Goal: Task Accomplishment & Management: Use online tool/utility

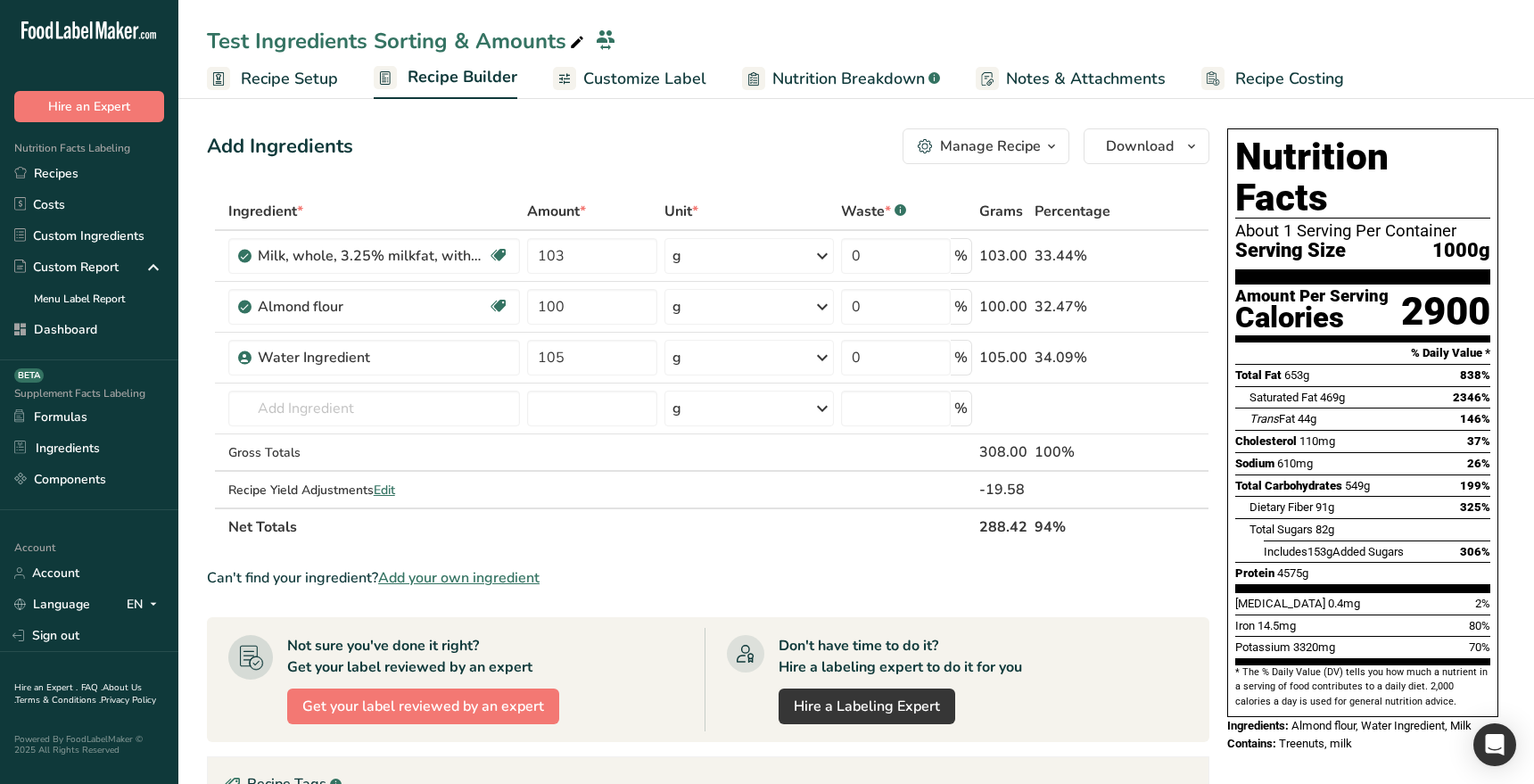
click at [323, 86] on span "Recipe Setup" at bounding box center [289, 79] width 97 height 24
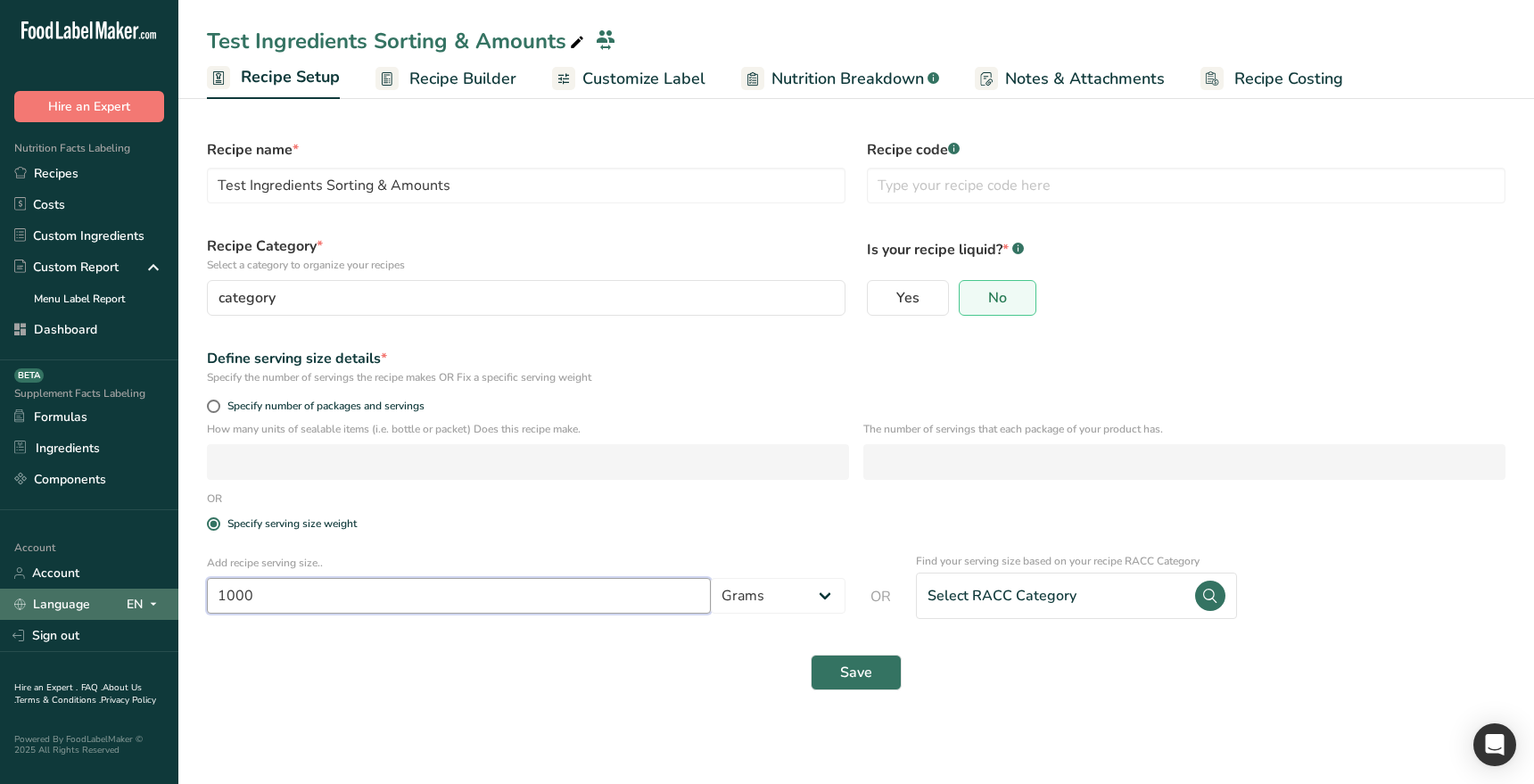
drag, startPoint x: 332, startPoint y: 609, endPoint x: 157, endPoint y: 588, distance: 176.3
click at [160, 589] on div ".a-20{fill:#fff;} Hire an Expert Nutrition Facts Labeling Recipes Costs Custom …" at bounding box center [767, 392] width 1534 height 784
click at [489, 691] on div "Save" at bounding box center [856, 672] width 1321 height 57
click at [446, 74] on span "Recipe Builder" at bounding box center [462, 79] width 107 height 24
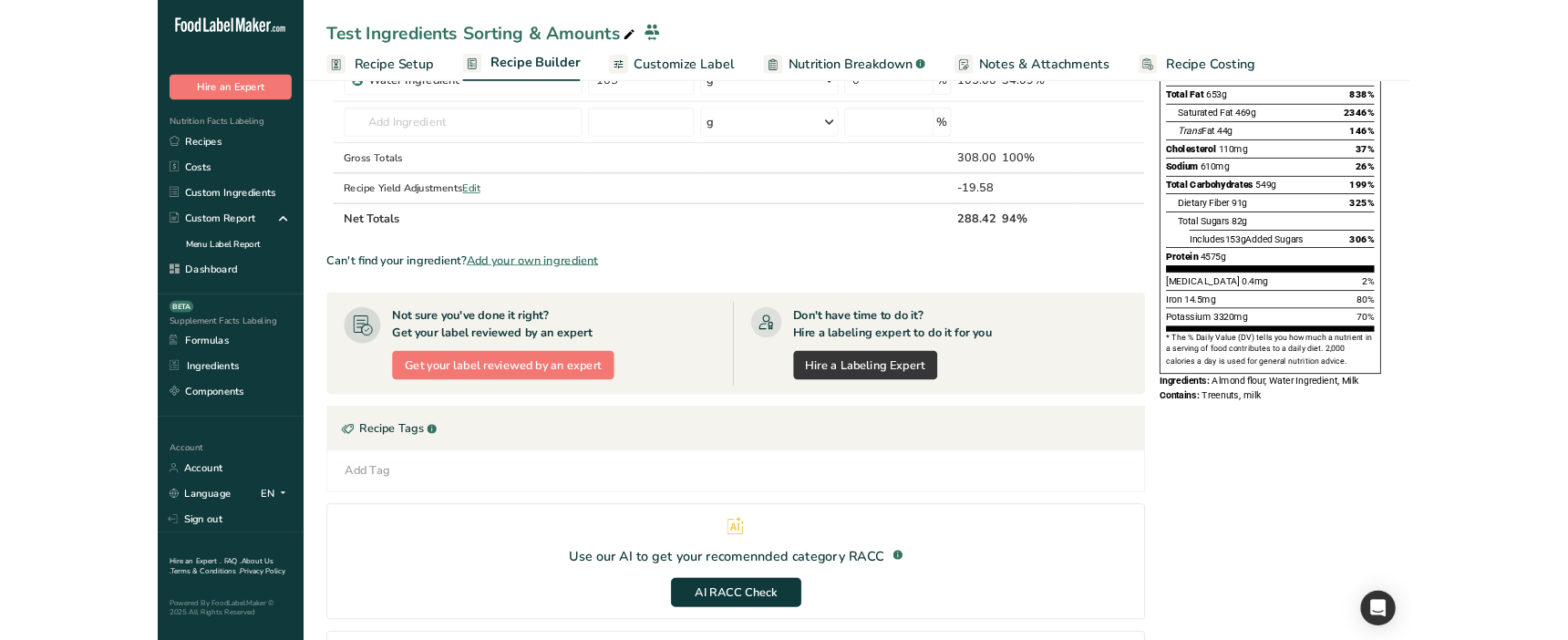
scroll to position [339, 0]
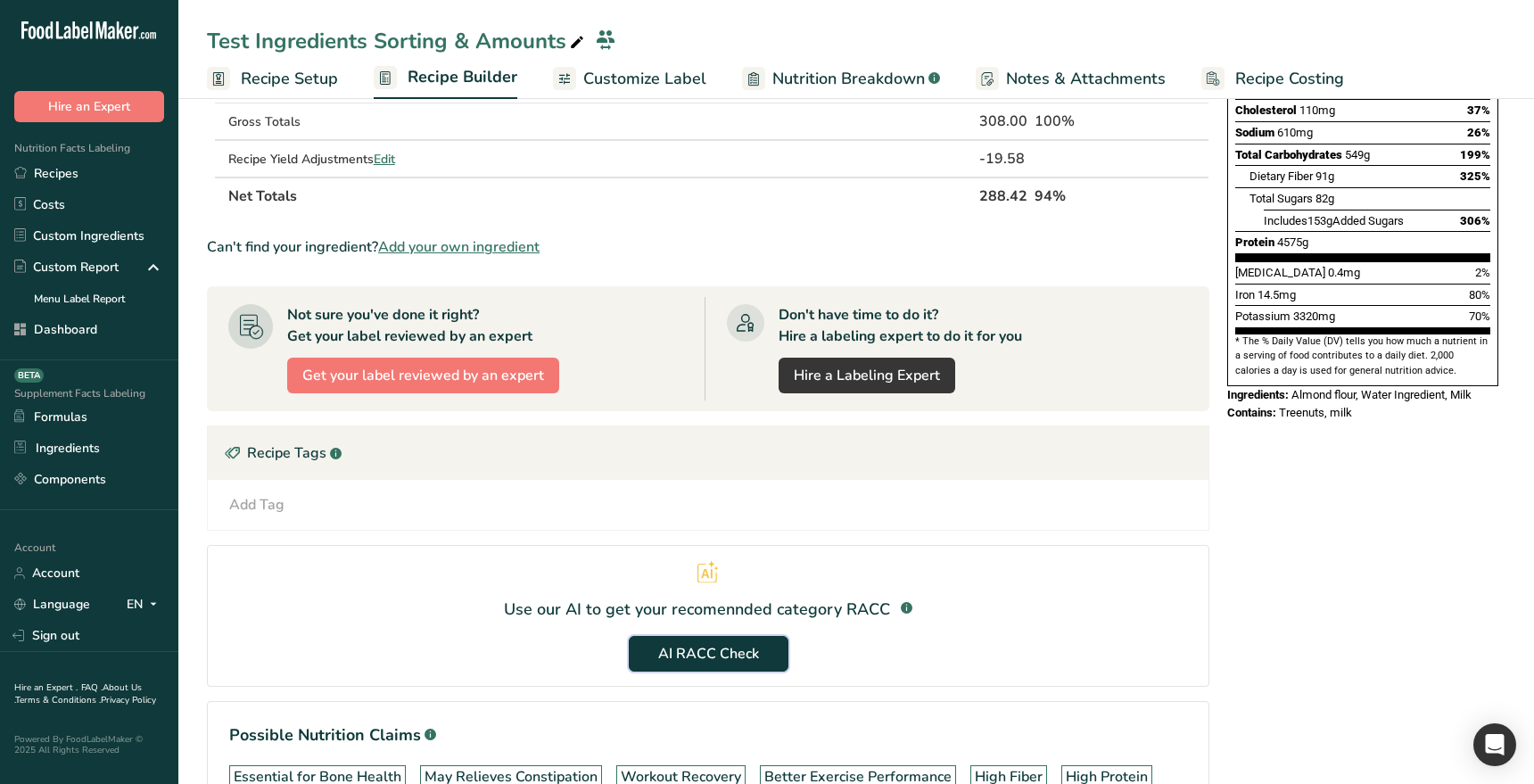
click at [721, 657] on span "AI RACC Check" at bounding box center [709, 653] width 101 height 22
click at [723, 659] on span "AI RACC Check" at bounding box center [709, 653] width 101 height 22
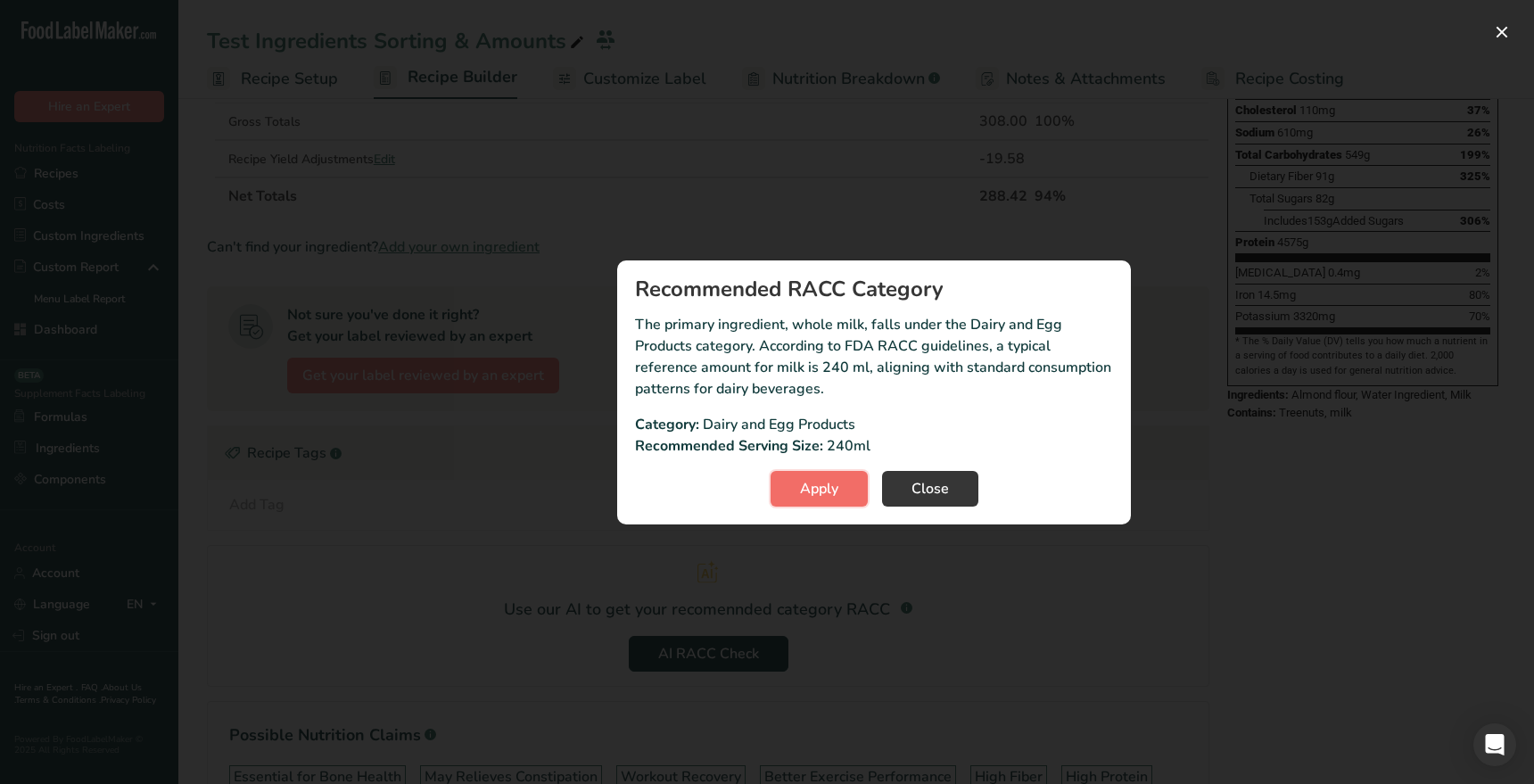
click at [845, 498] on button "Apply" at bounding box center [819, 488] width 97 height 36
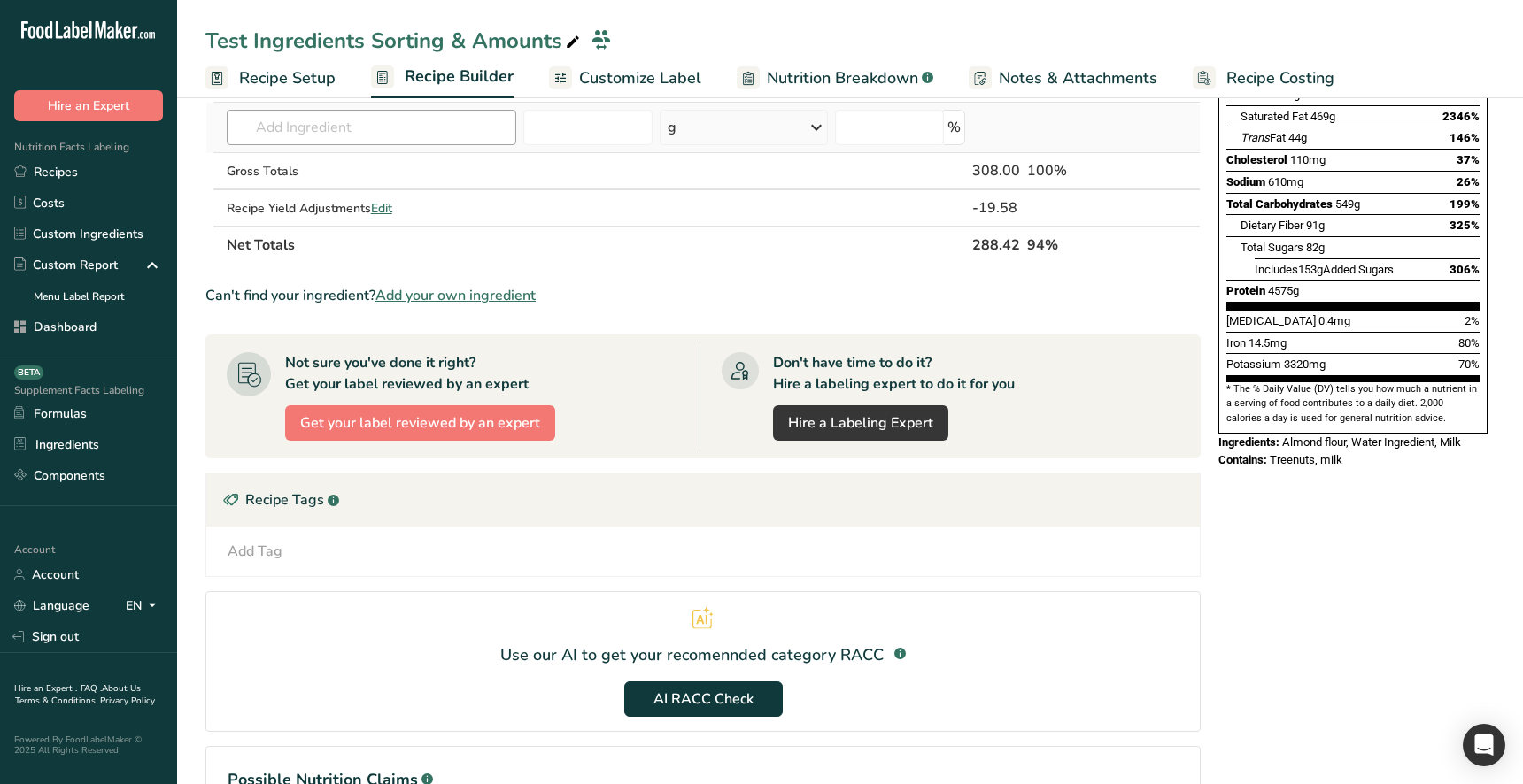
scroll to position [202, 0]
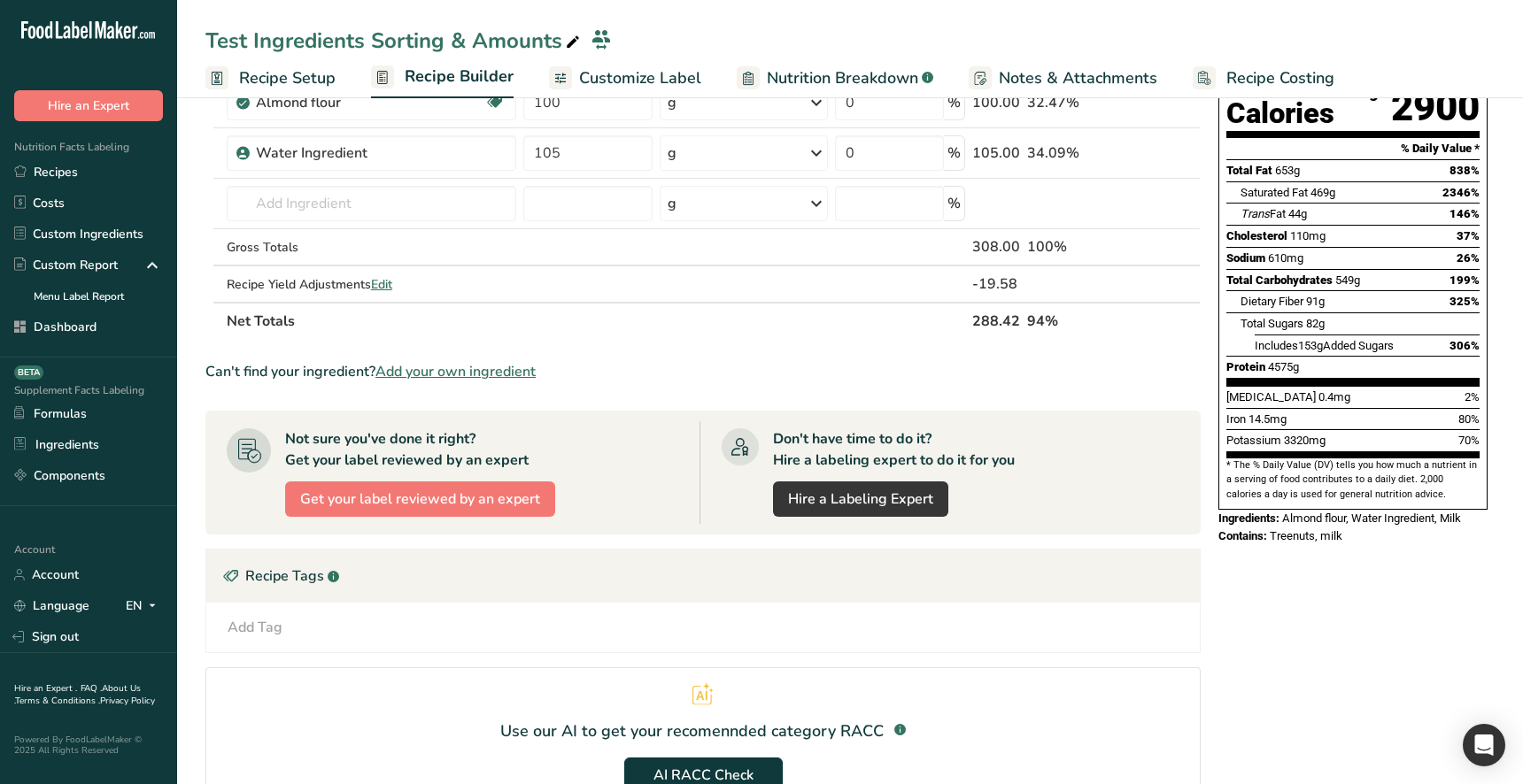
click at [292, 85] on span "Recipe Setup" at bounding box center [287, 78] width 97 height 24
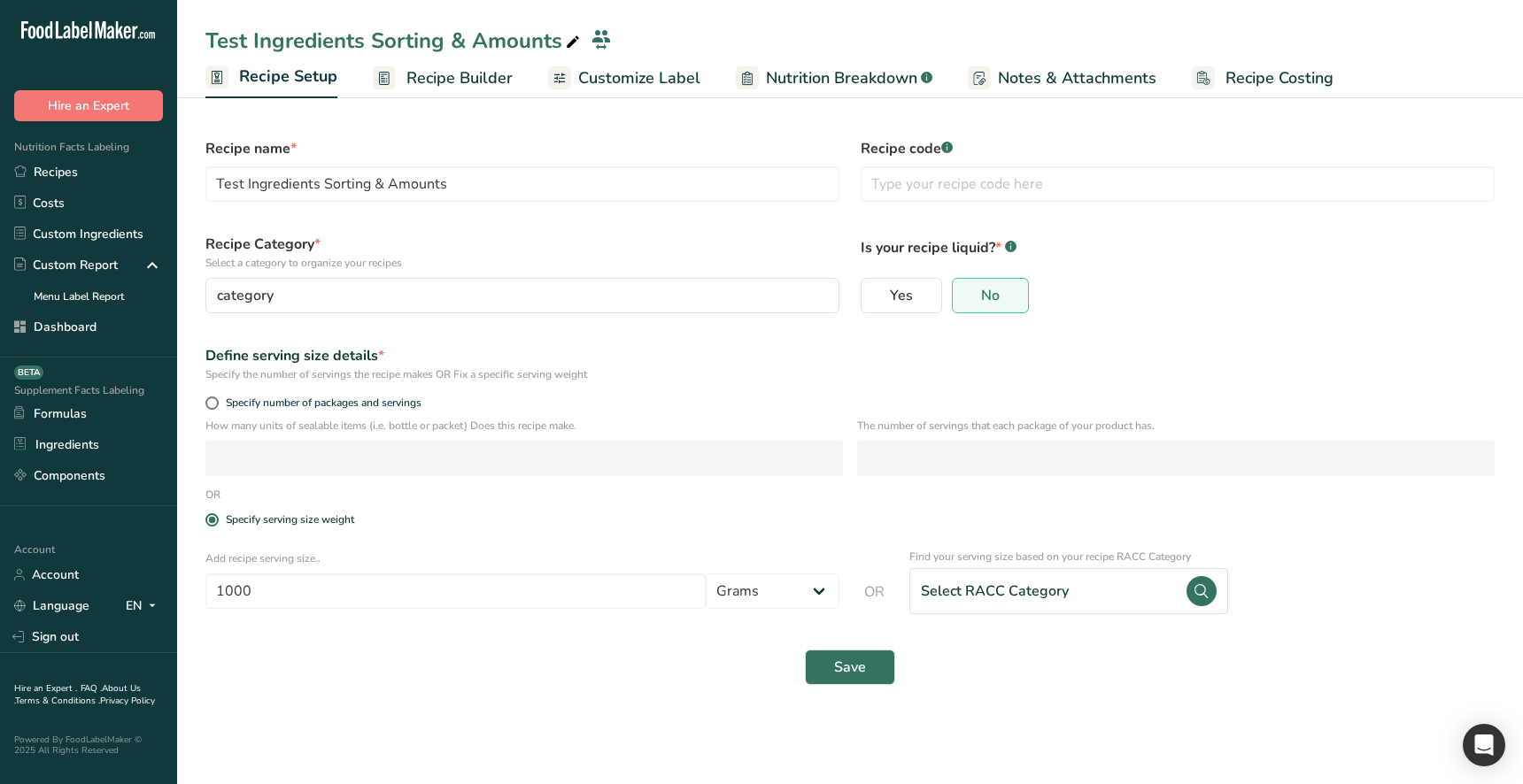
click at [445, 86] on span "Recipe Builder" at bounding box center [459, 78] width 106 height 24
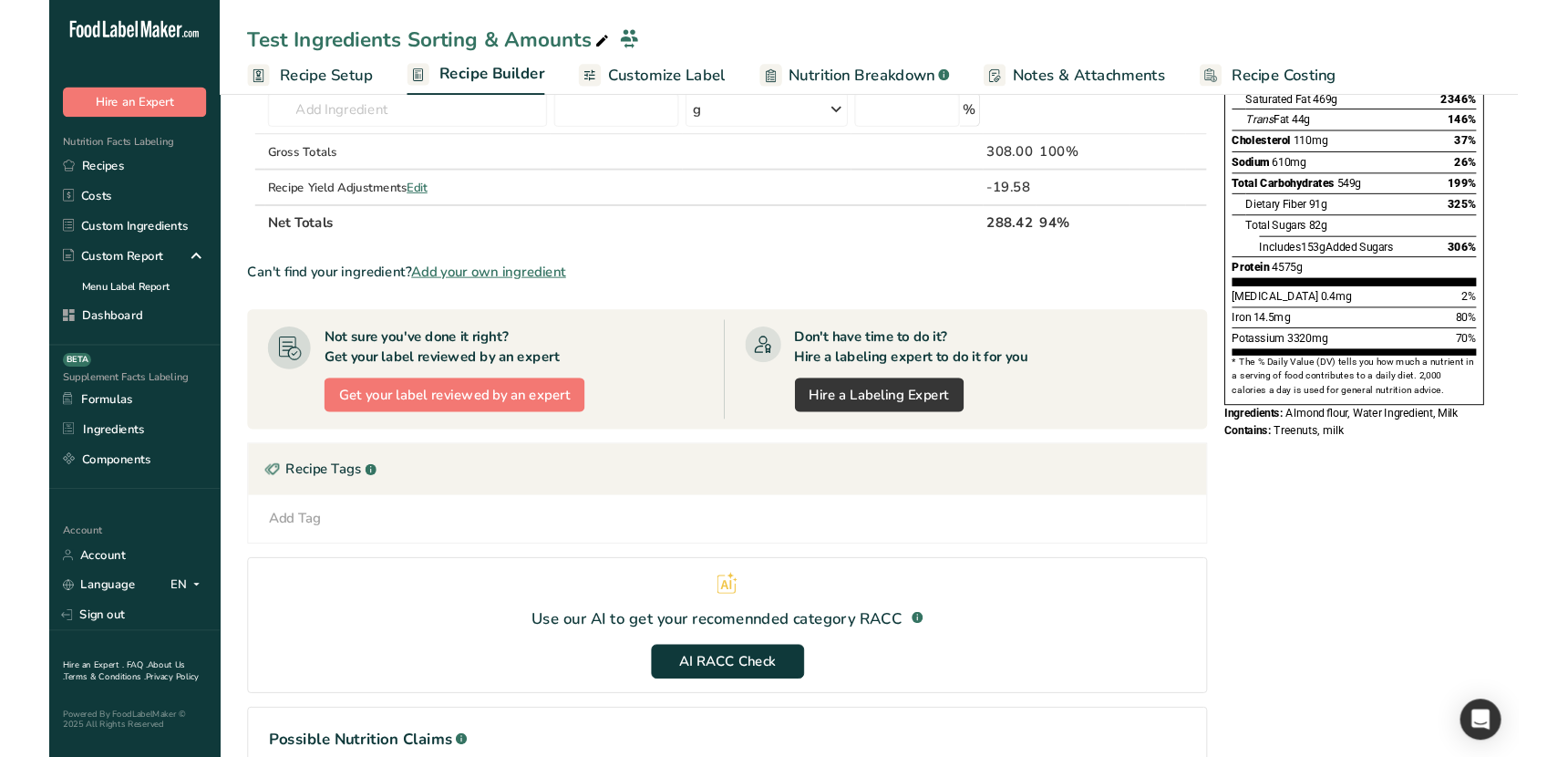
scroll to position [379, 0]
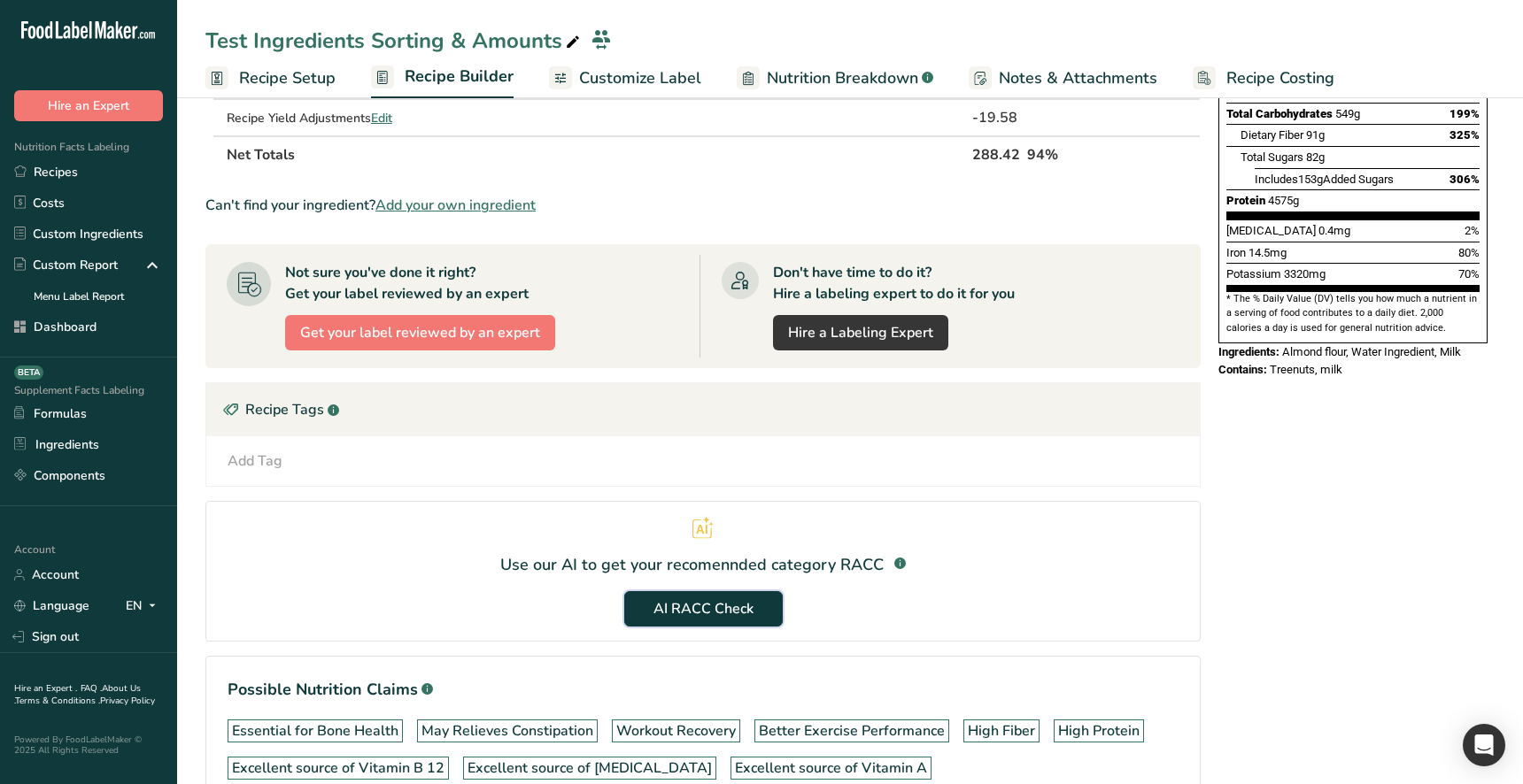
click at [668, 613] on span "AI RACC Check" at bounding box center [703, 608] width 100 height 21
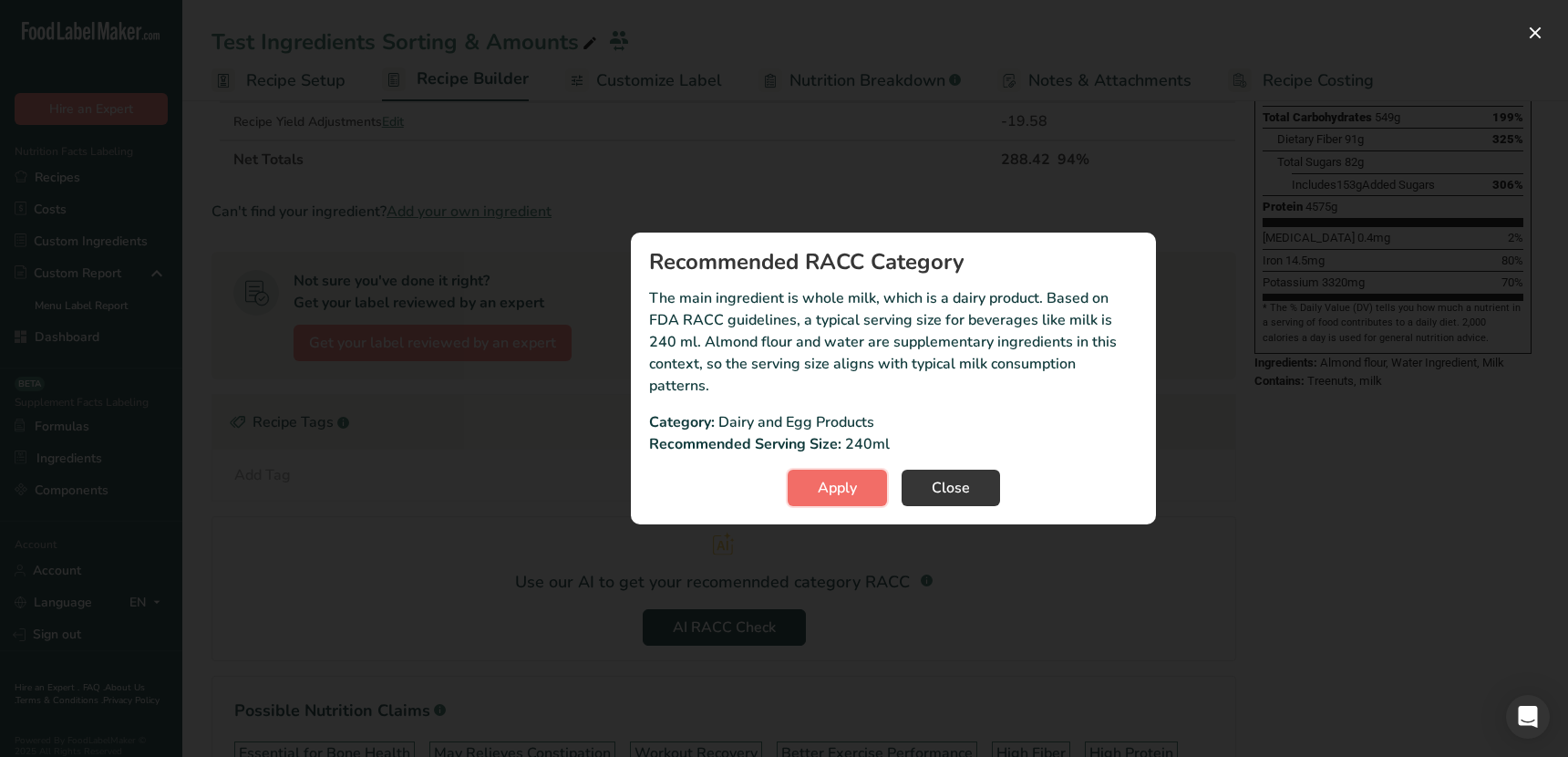
click at [823, 495] on span "Apply" at bounding box center [837, 487] width 39 height 22
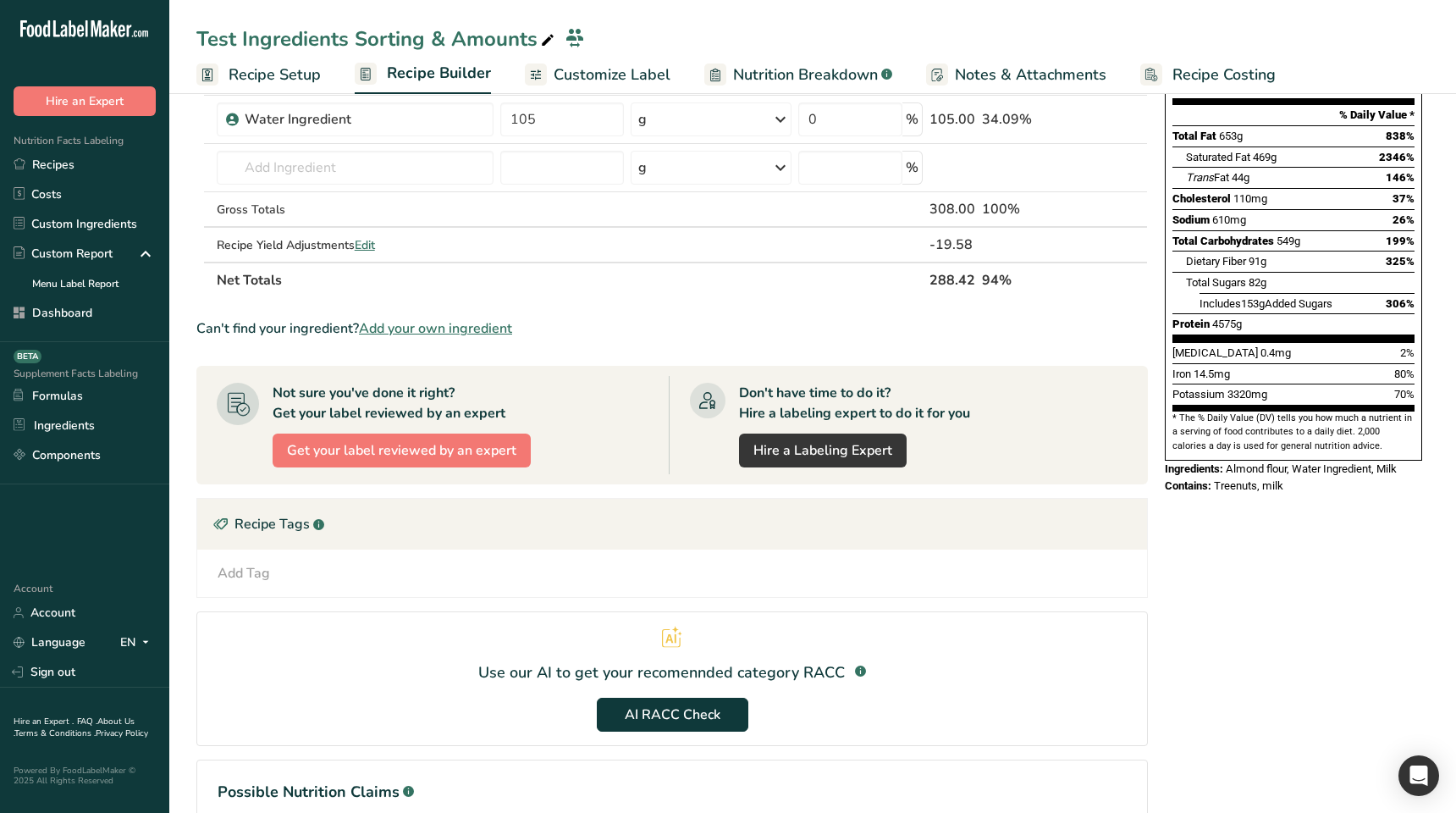
scroll to position [233, 0]
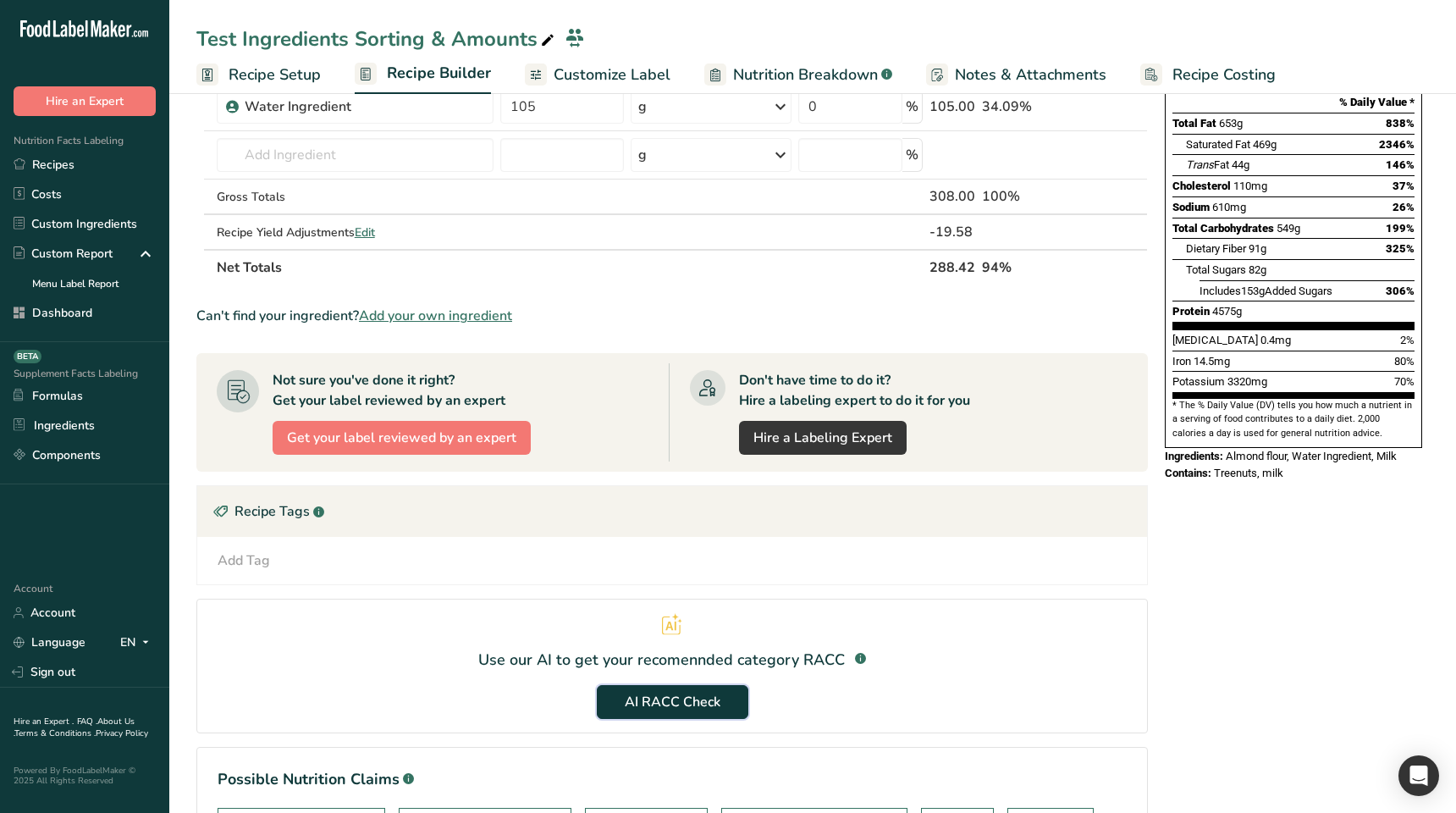
click at [670, 701] on span "AI RACC Check" at bounding box center [672, 702] width 96 height 20
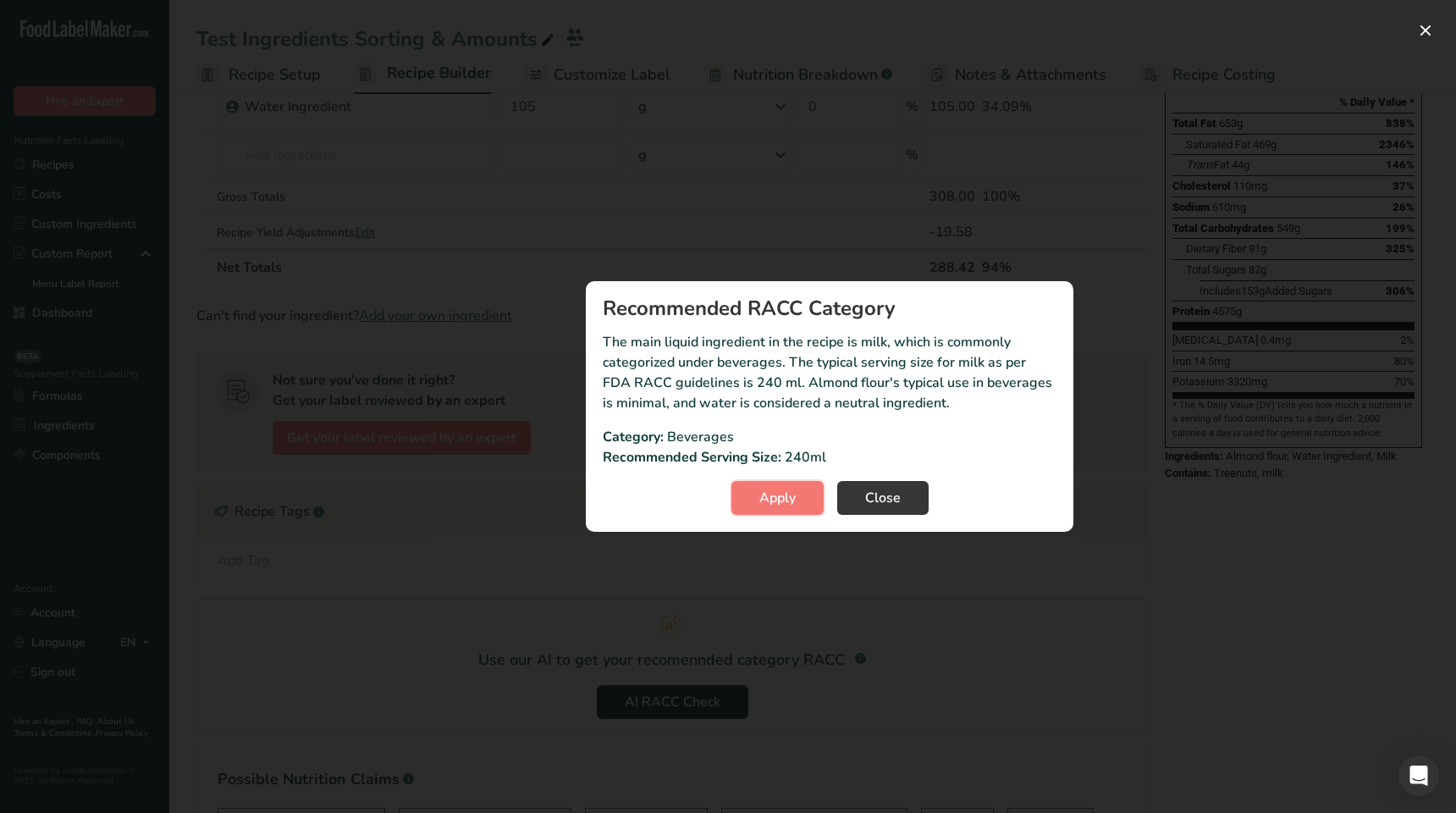
drag, startPoint x: 770, startPoint y: 496, endPoint x: 769, endPoint y: 517, distance: 21.0
click at [769, 496] on span "Apply" at bounding box center [777, 498] width 36 height 20
click at [780, 608] on div "RACC modal" at bounding box center [728, 406] width 1456 height 813
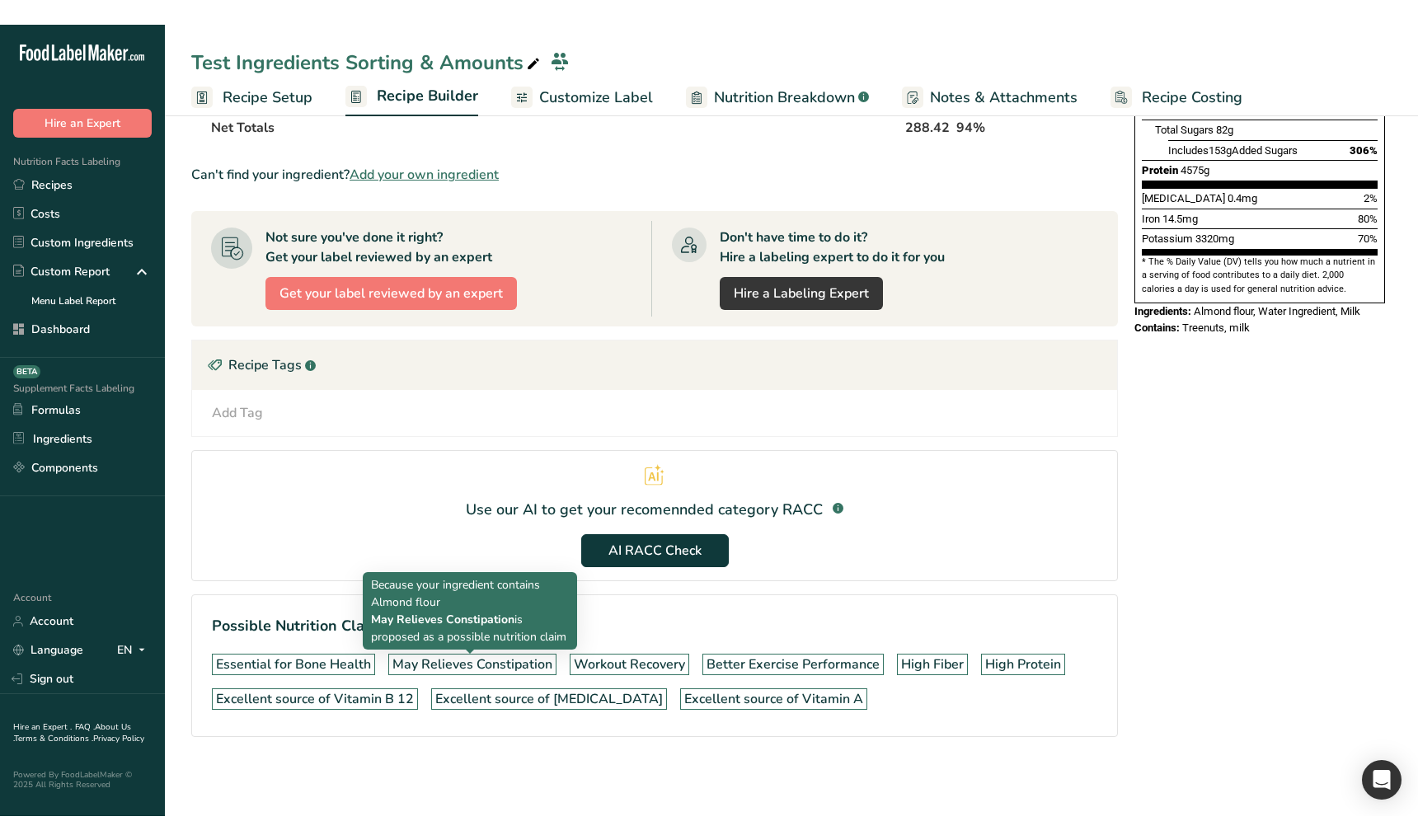
scroll to position [0, 0]
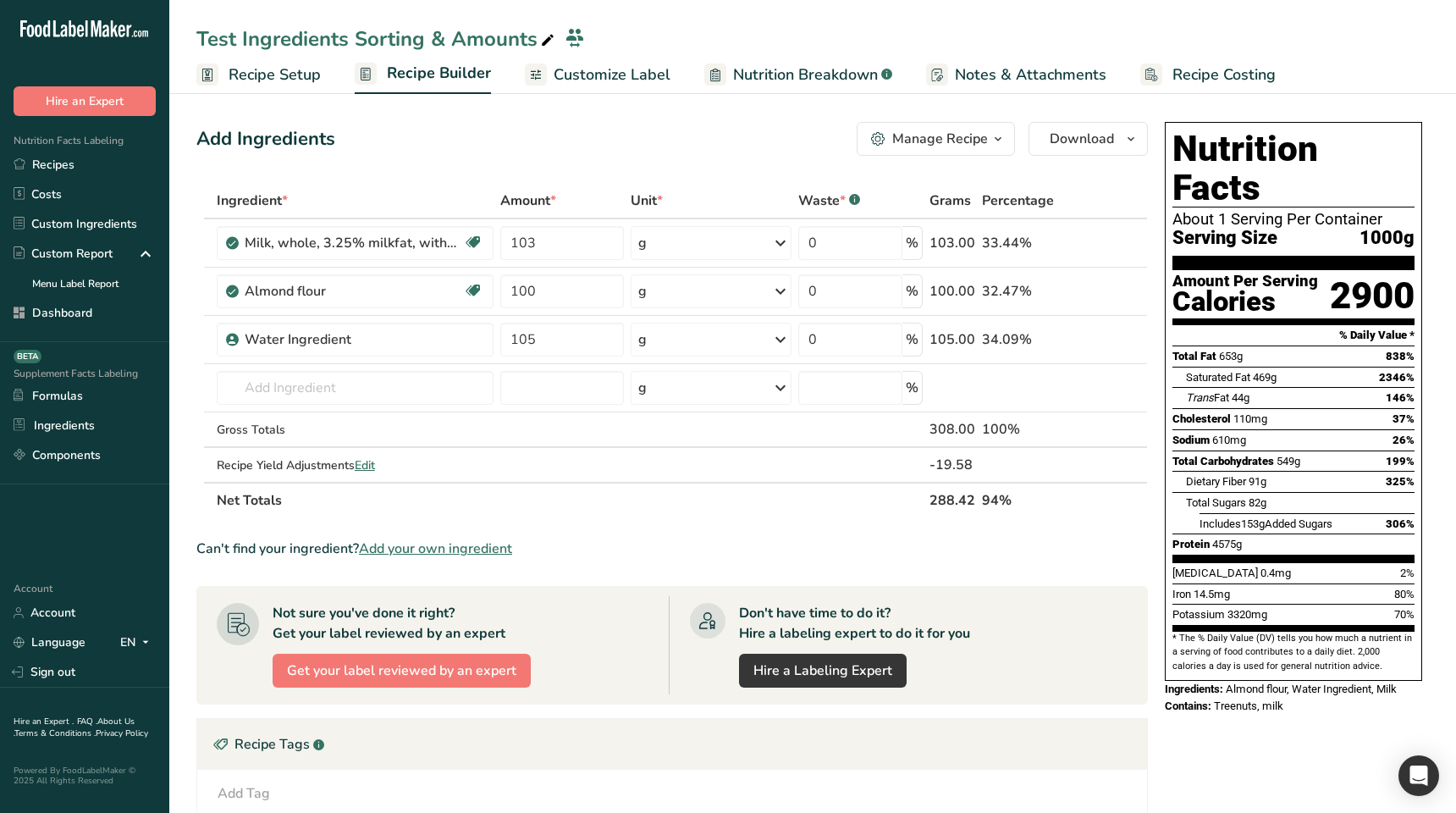
click at [266, 62] on link "Recipe Setup" at bounding box center [259, 75] width 124 height 38
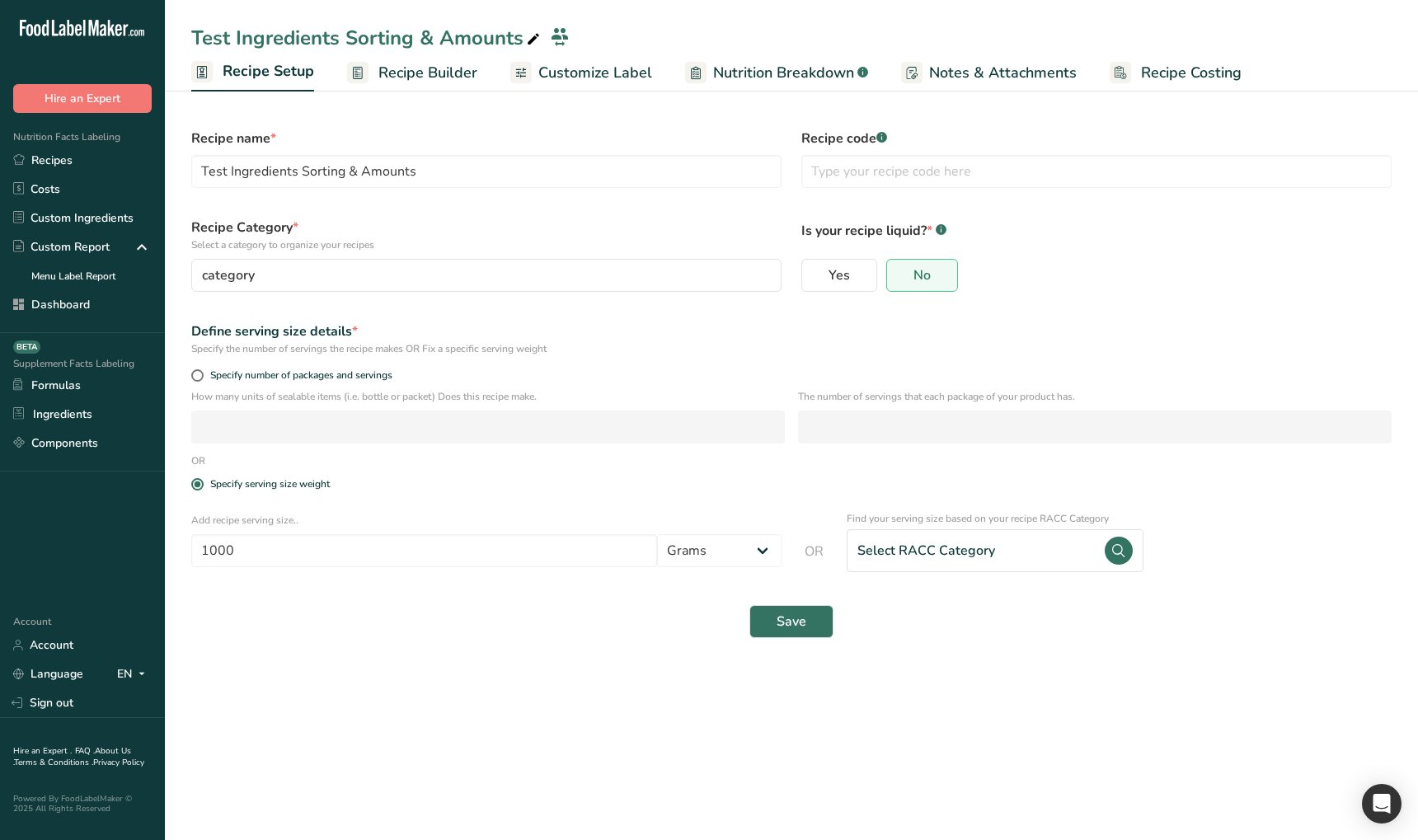
click at [647, 724] on main "Test Ingredients Sorting & Amounts Recipe Setup Recipe Builder Customize Label …" at bounding box center [709, 420] width 1418 height 840
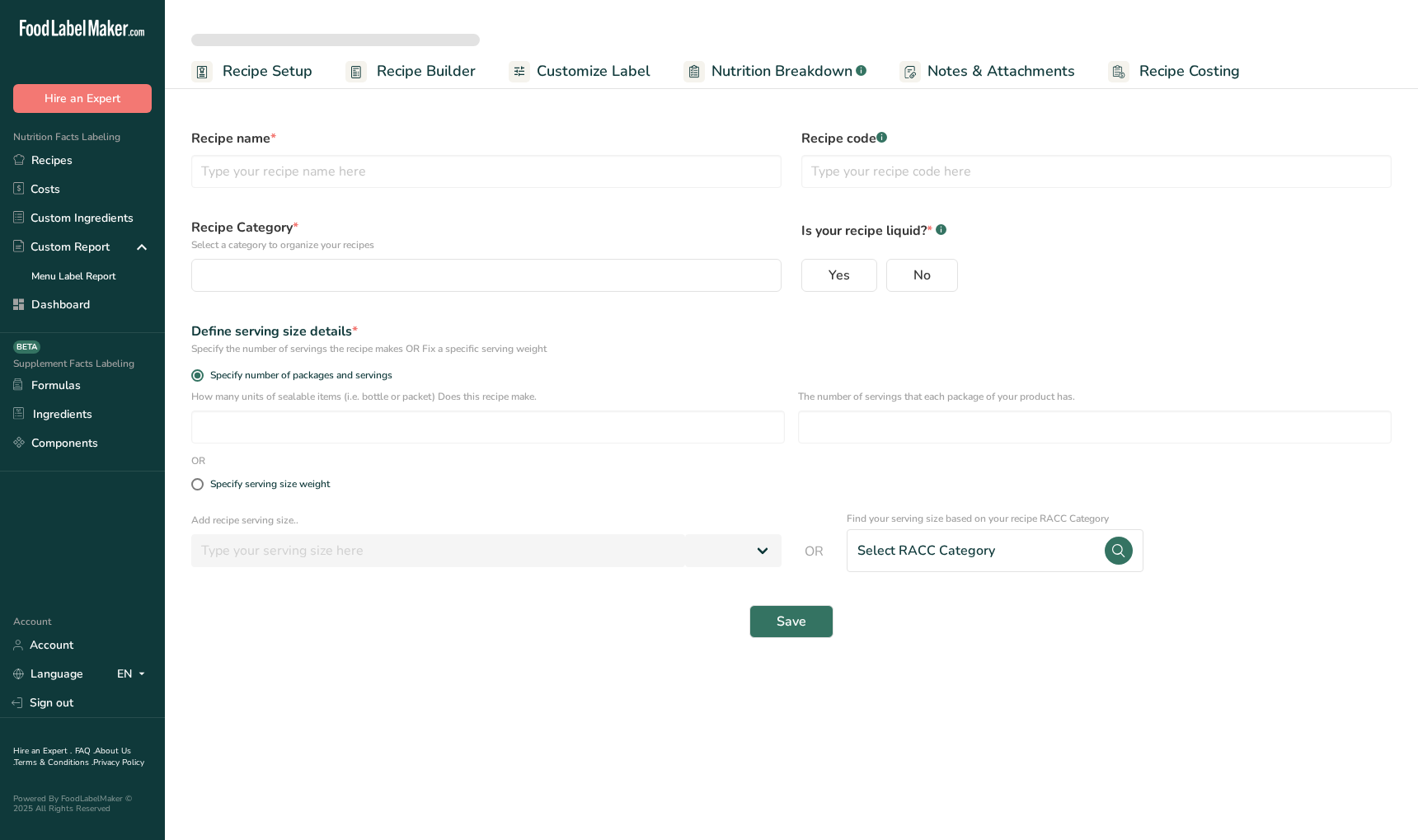
select select
type input "Test Ingredients Sorting & Amounts"
radio input "true"
radio input "false"
radio input "true"
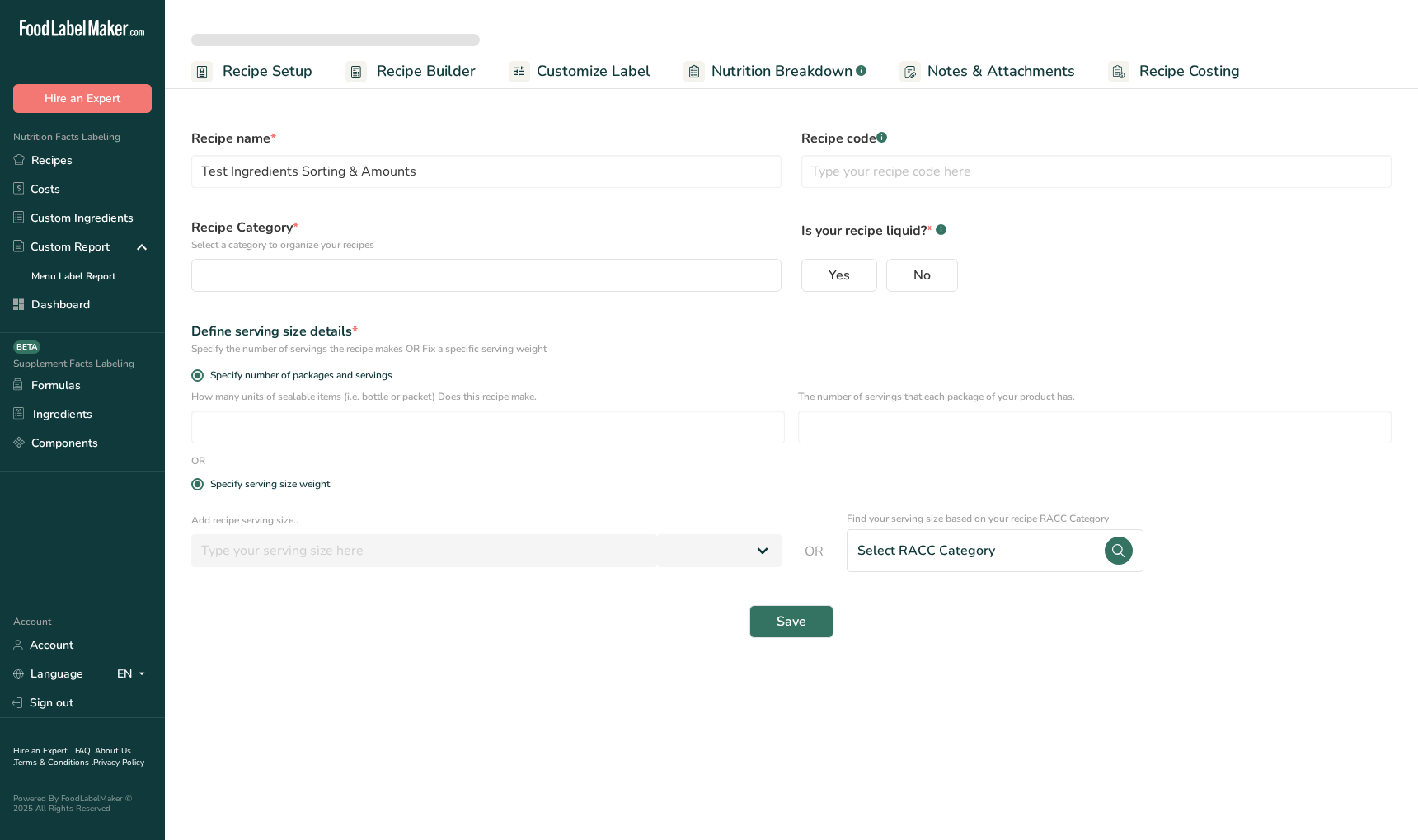
type input "240"
select select "0"
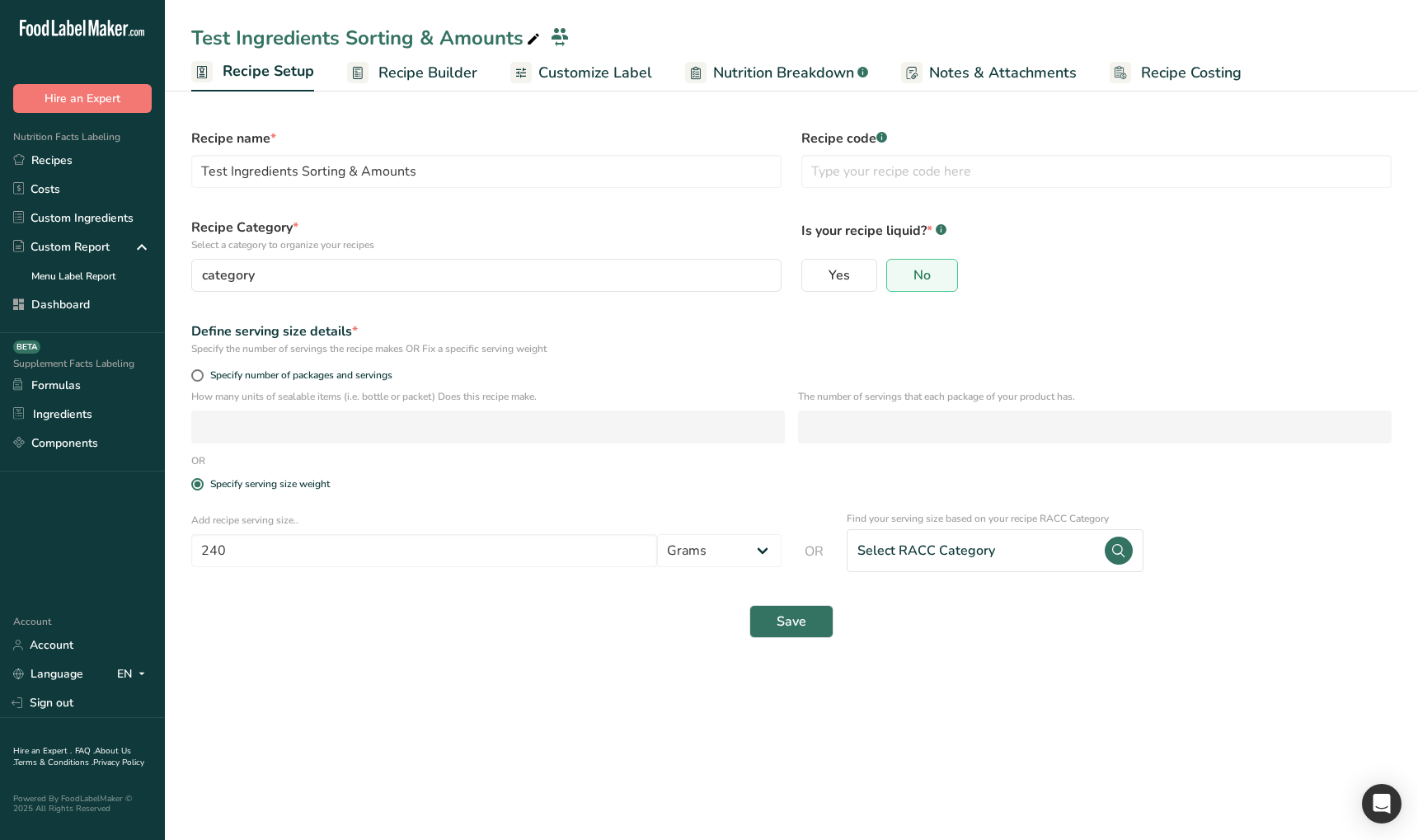
click at [638, 681] on main "Test Ingredients Sorting & Amounts Recipe Setup Recipe Builder Customize Label …" at bounding box center [709, 420] width 1418 height 840
drag, startPoint x: 304, startPoint y: 548, endPoint x: 178, endPoint y: 546, distance: 126.0
click at [178, 546] on section "Recipe name * Test Ingredients Sorting & Amounts Recipe code .a-a{fill:#347362;…" at bounding box center [792, 375] width 1254 height 579
type input "500"
drag, startPoint x: 426, startPoint y: 687, endPoint x: 617, endPoint y: 672, distance: 191.6
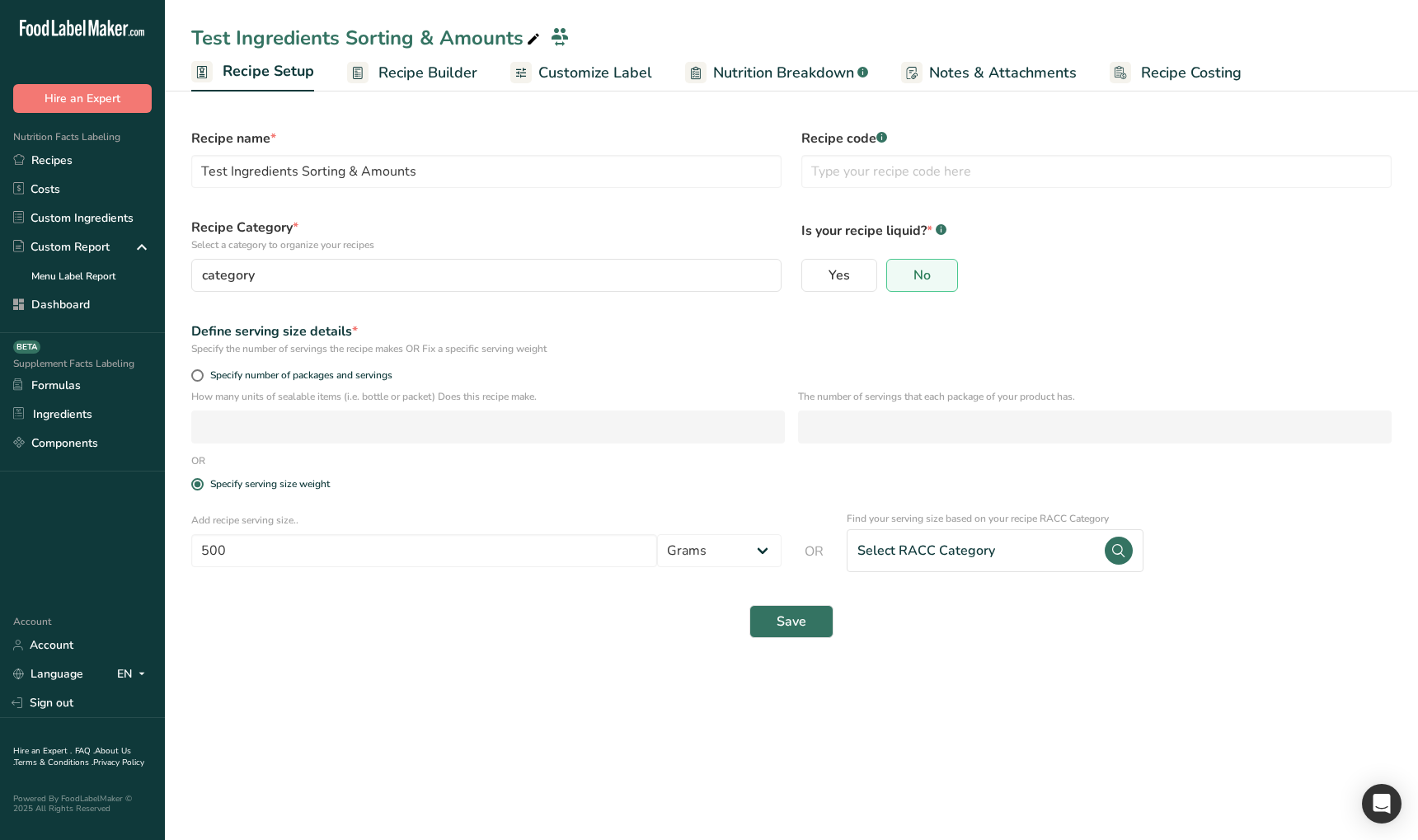
click at [426, 687] on main "Test Ingredients Sorting & Amounts Recipe Setup Recipe Builder Customize Label …" at bounding box center [709, 420] width 1418 height 840
click at [780, 625] on span "Save" at bounding box center [792, 621] width 29 height 20
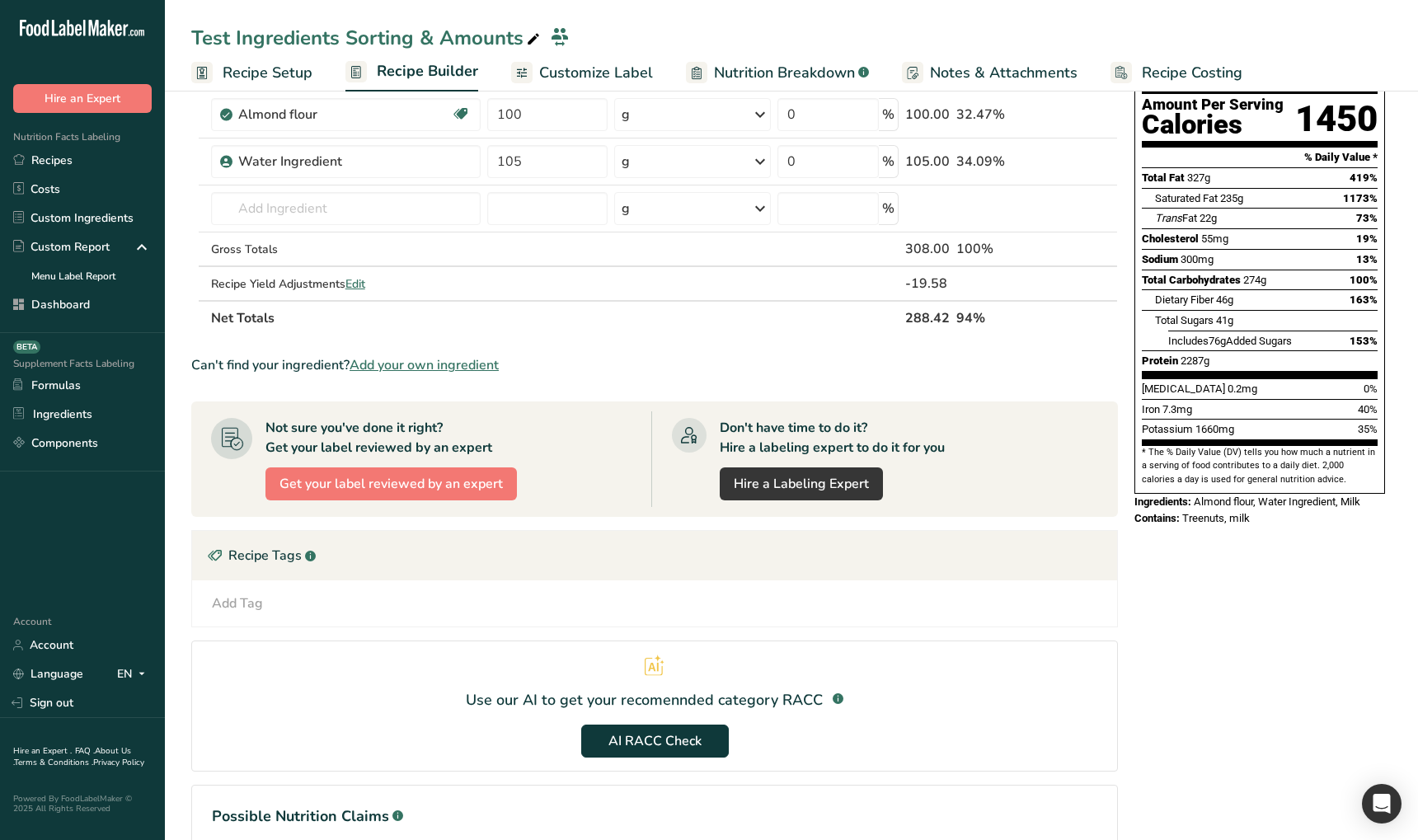
scroll to position [189, 0]
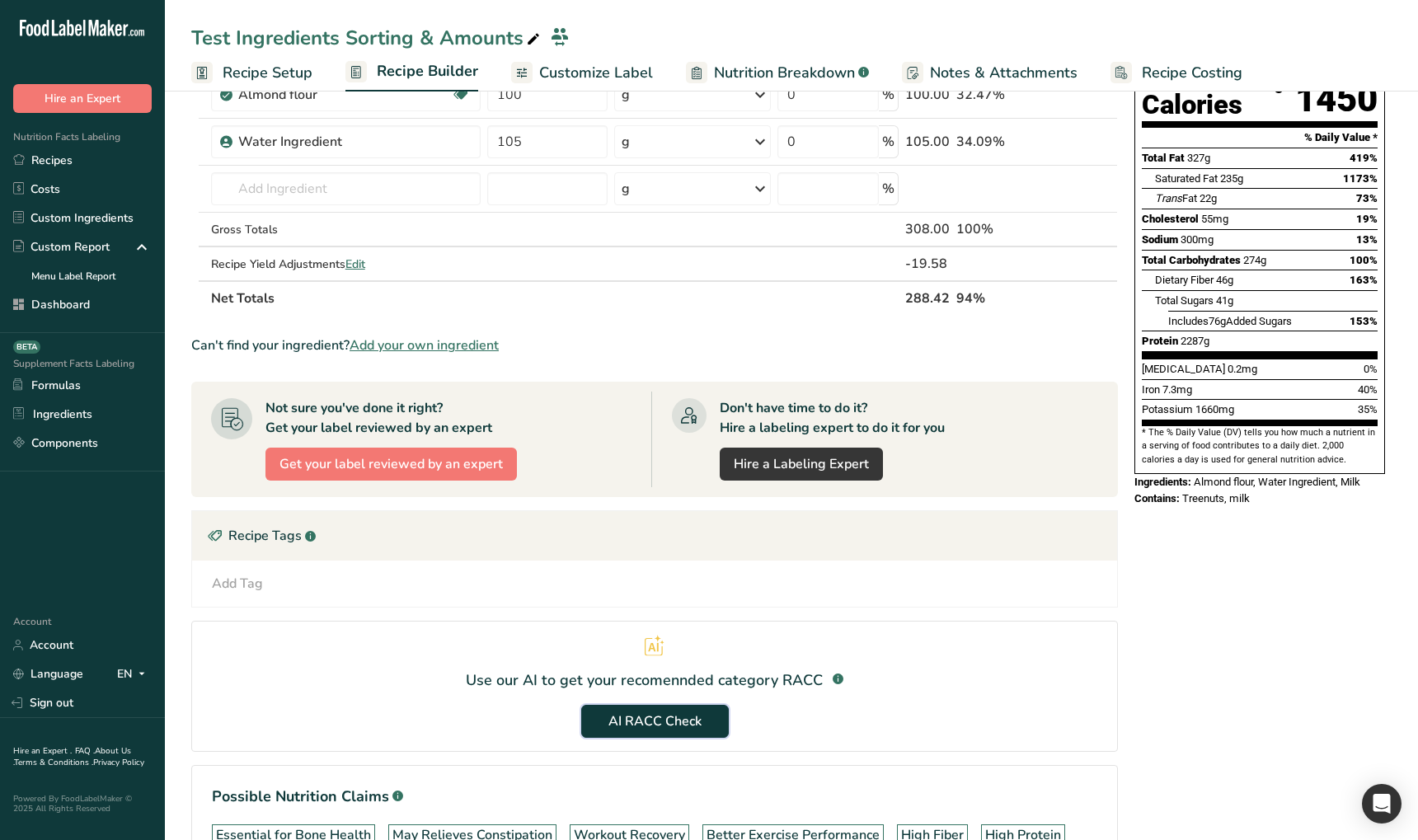
click at [653, 727] on span "AI RACC Check" at bounding box center [655, 721] width 93 height 20
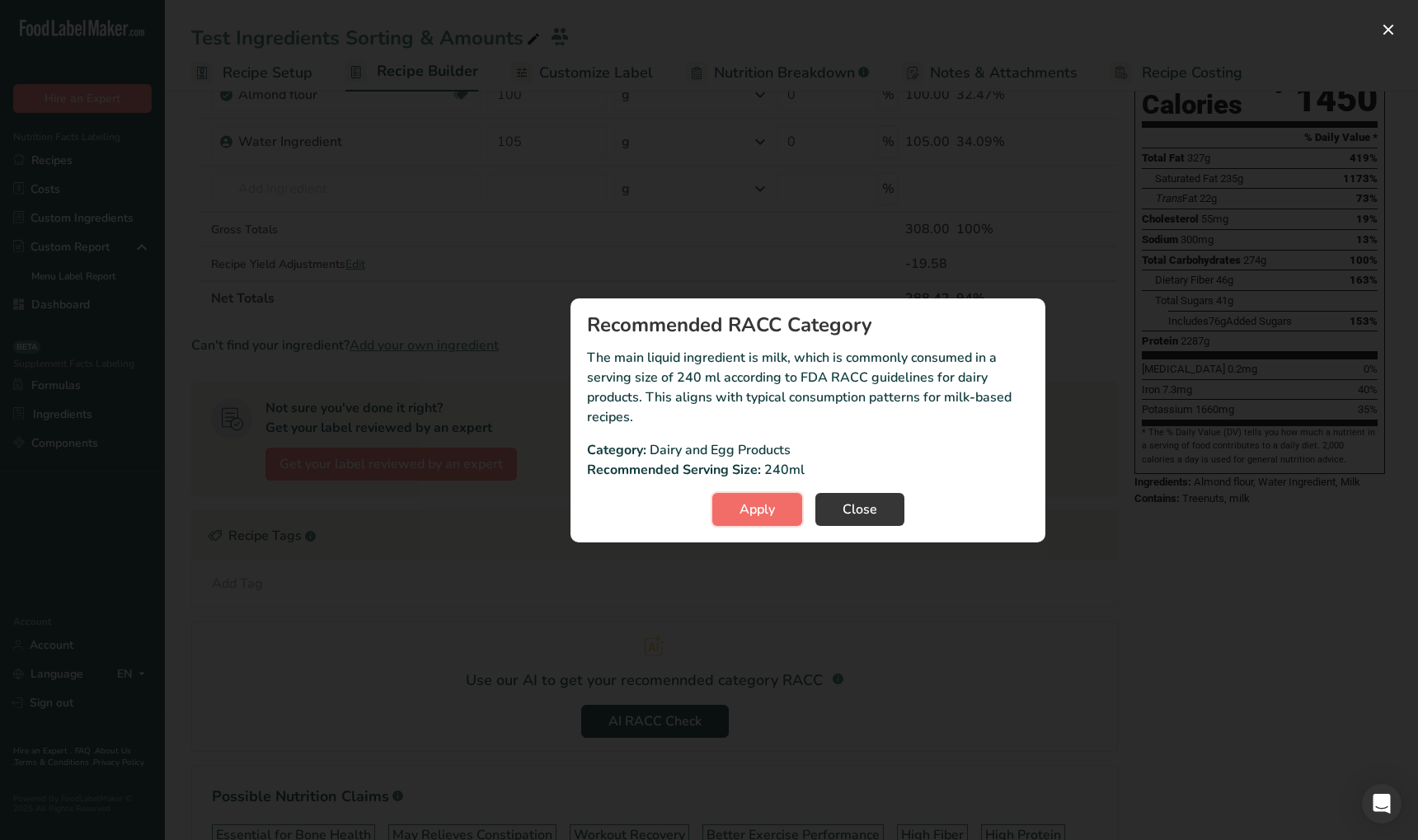
click at [772, 516] on span "Apply" at bounding box center [757, 510] width 35 height 20
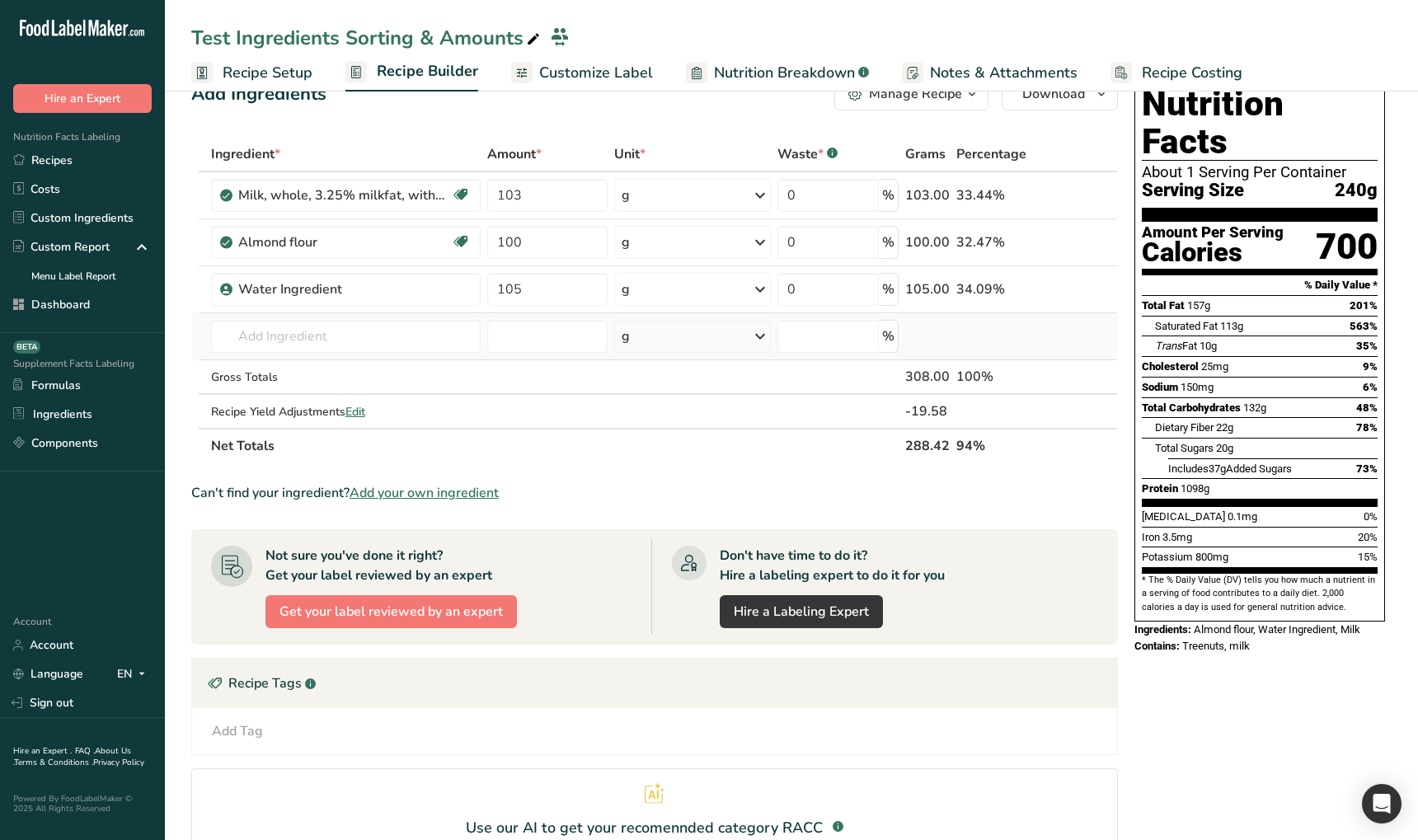
scroll to position [0, 0]
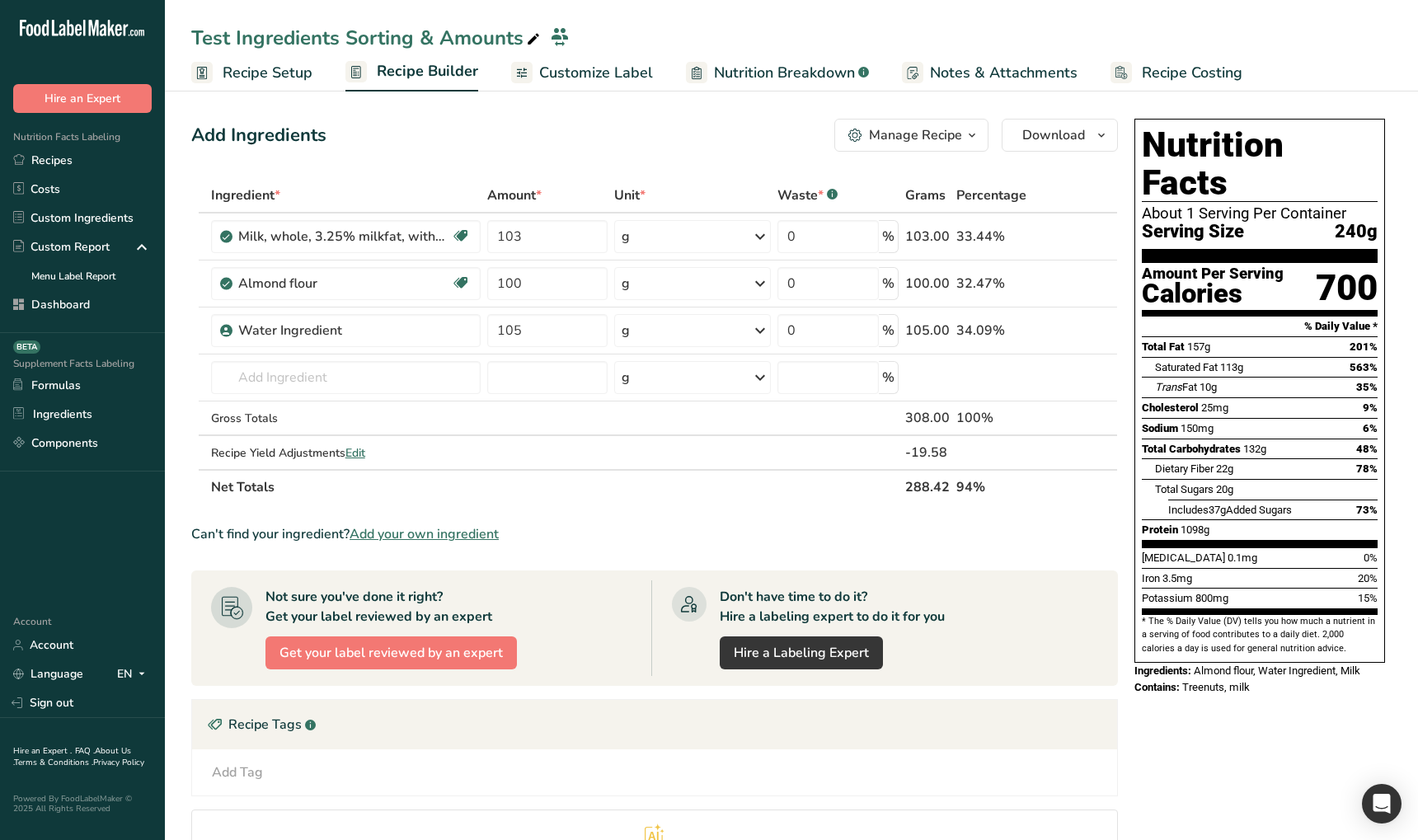
click at [292, 86] on link "Recipe Setup" at bounding box center [252, 73] width 121 height 37
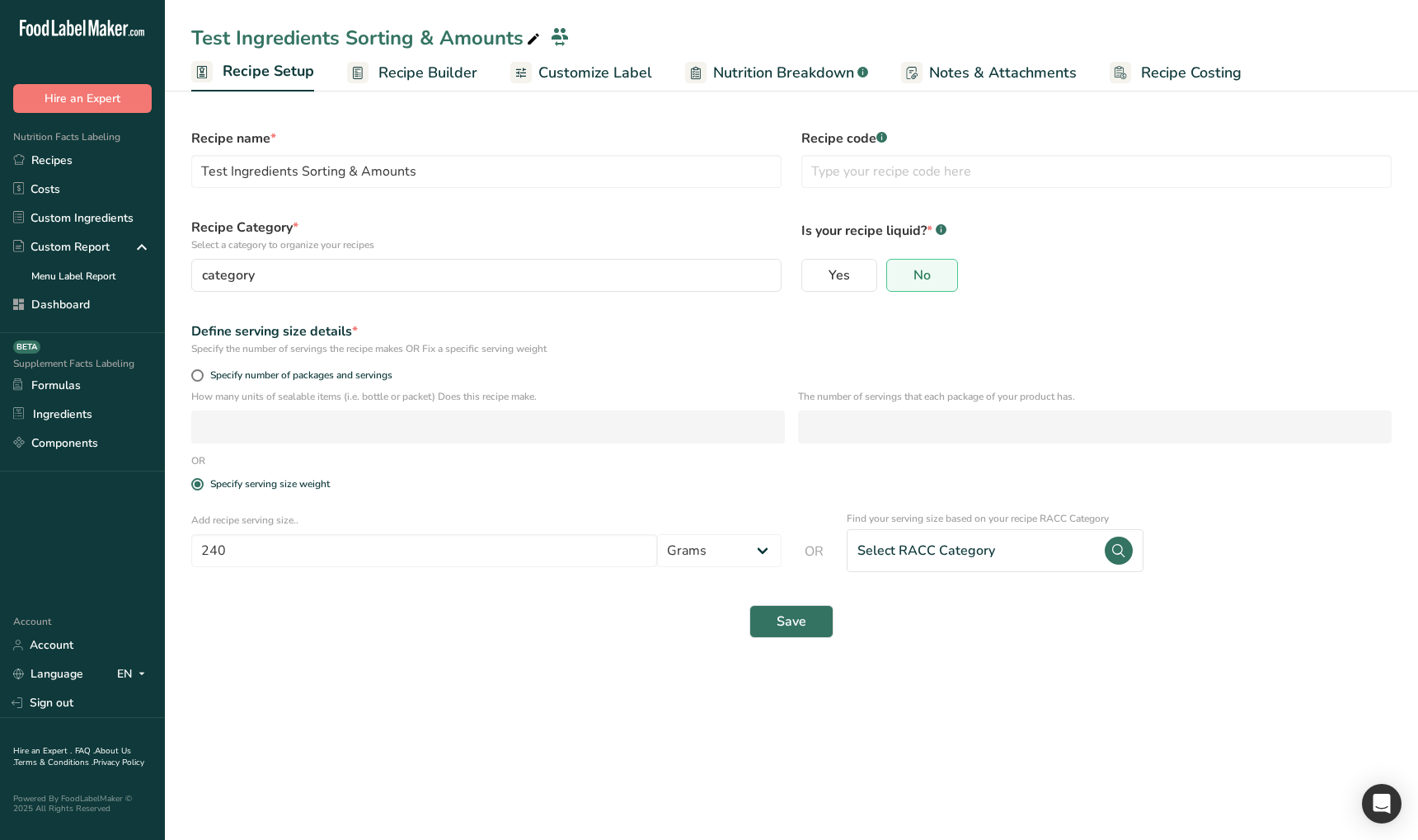
click at [432, 78] on span "Recipe Builder" at bounding box center [427, 73] width 99 height 22
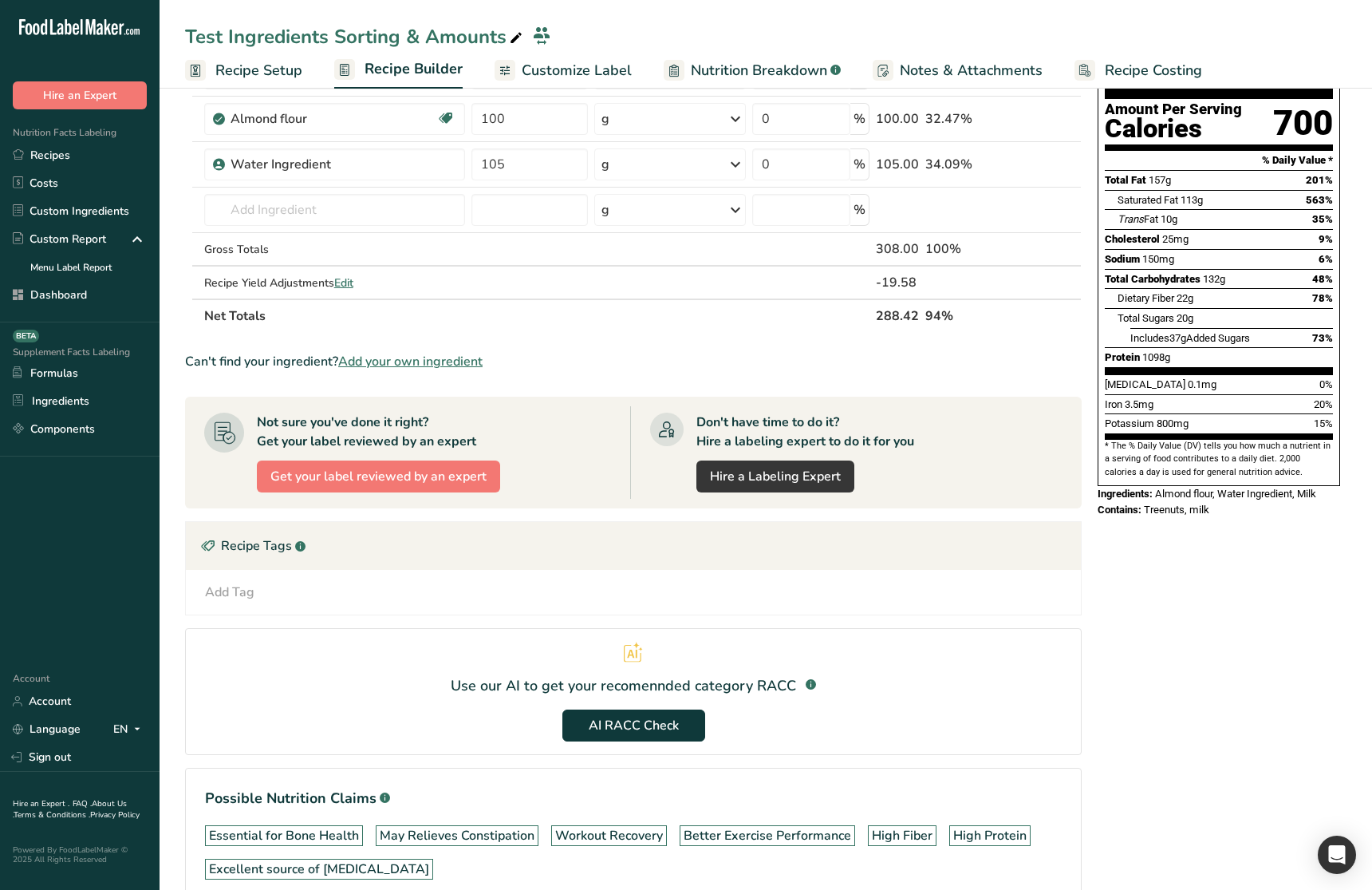
scroll to position [162, 0]
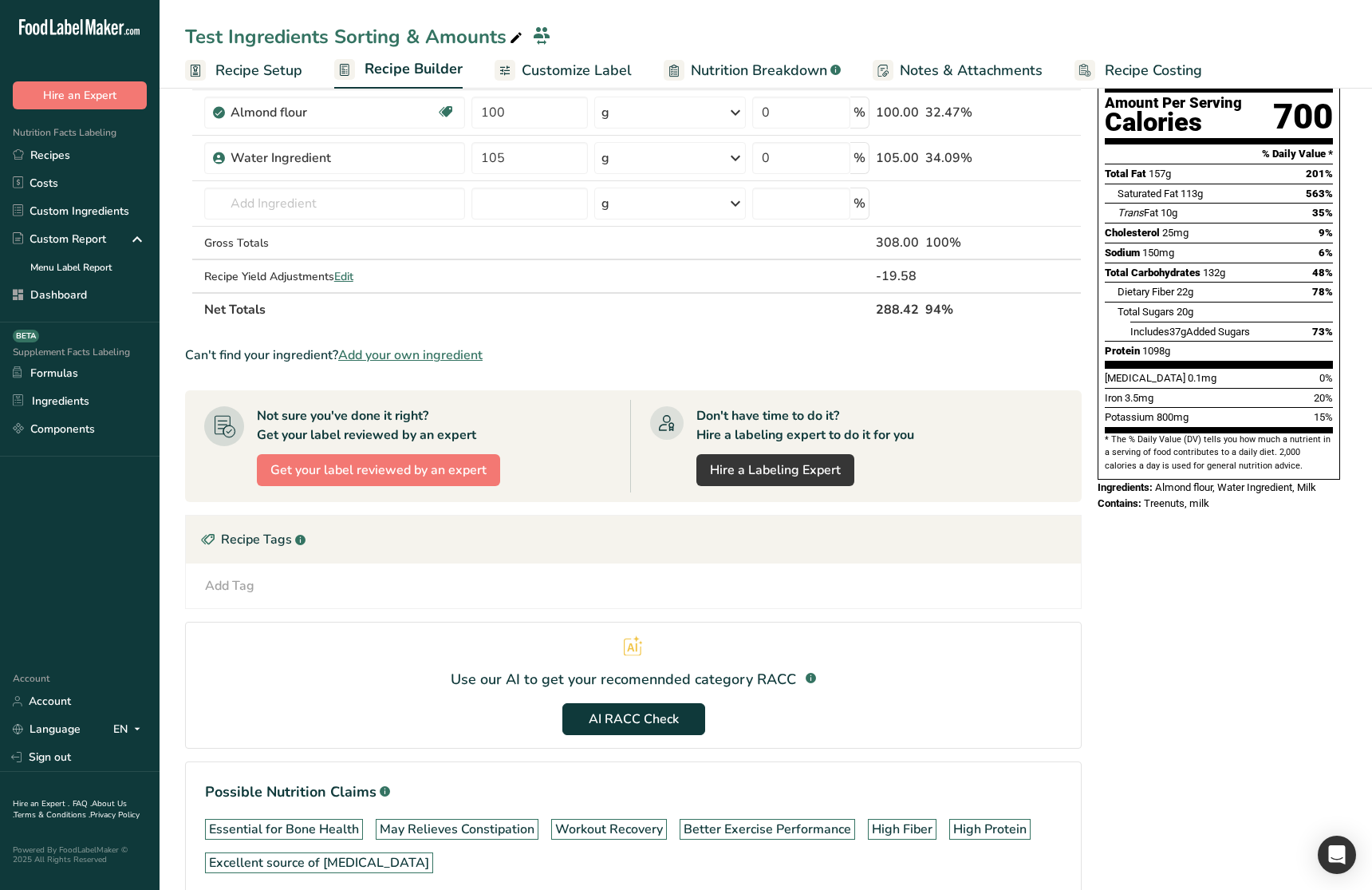
drag, startPoint x: 889, startPoint y: 704, endPoint x: 812, endPoint y: 711, distance: 77.3
click at [888, 704] on section "Use our AI to get your recomennded category RACC .a-a{fill:#347362;}.b-a{fill:#…" at bounding box center [633, 685] width 897 height 127
click at [691, 721] on button "AI RACC Check" at bounding box center [634, 719] width 143 height 32
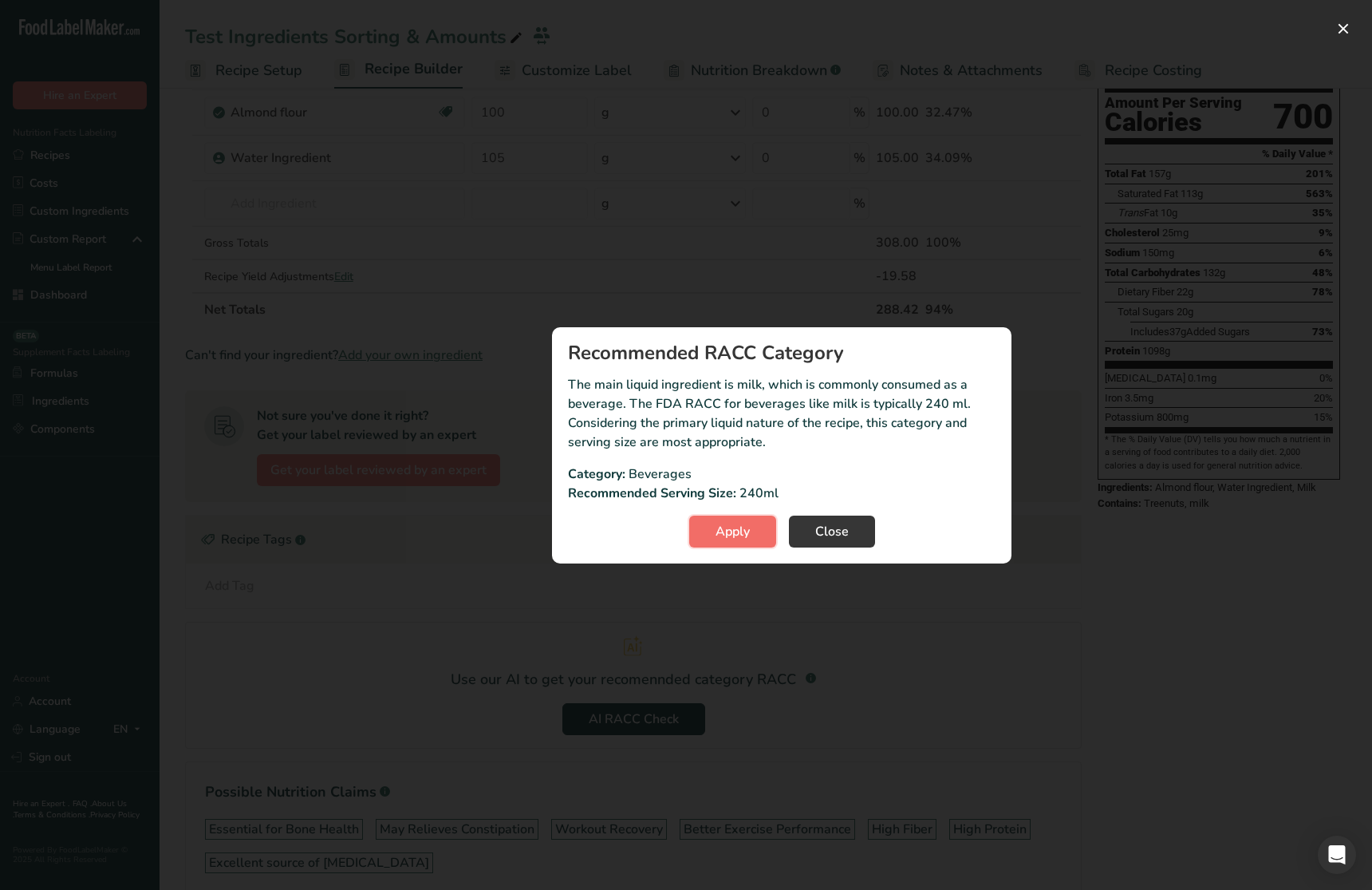
click at [732, 537] on span "Apply" at bounding box center [732, 531] width 34 height 19
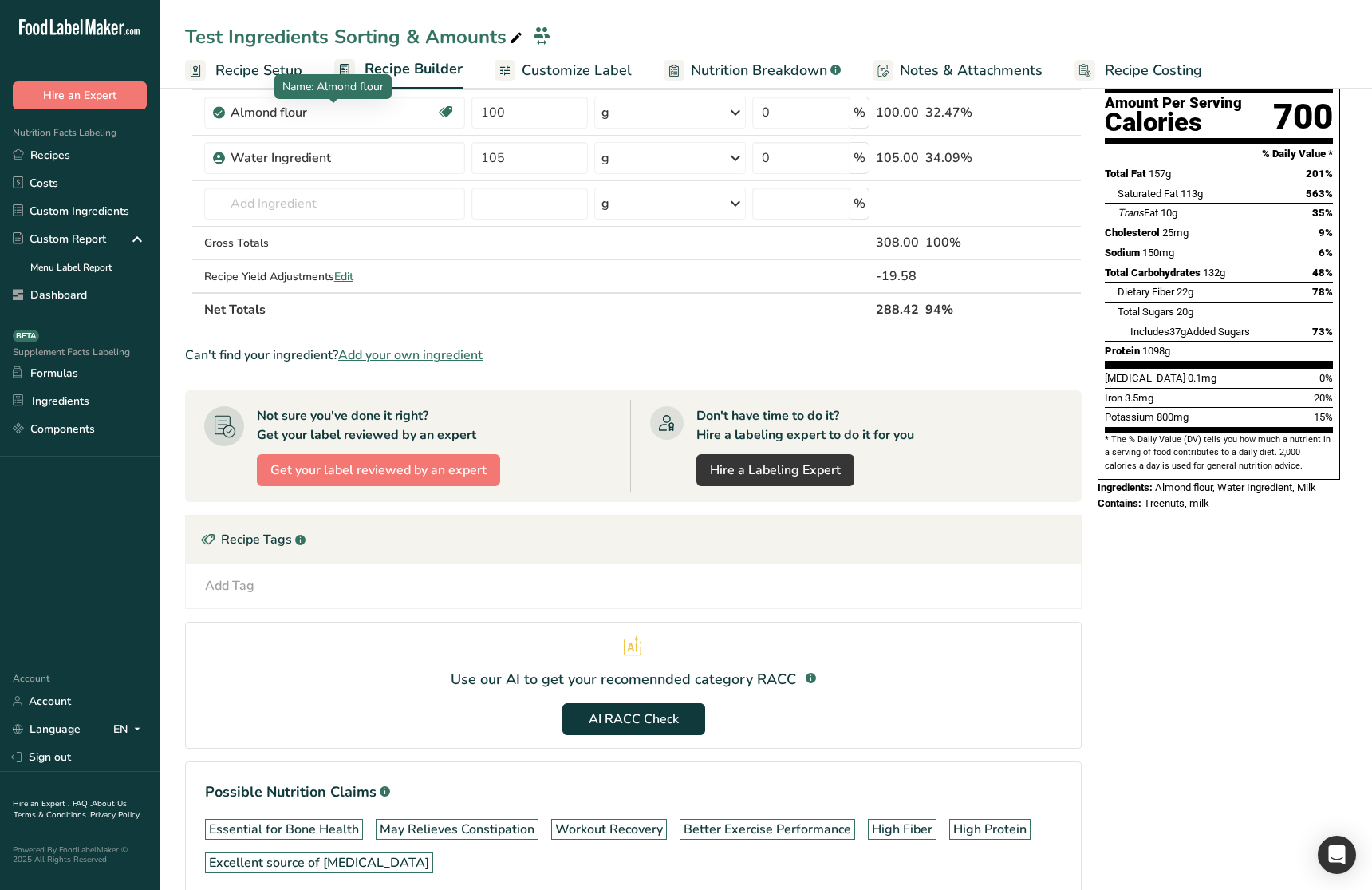
drag, startPoint x: 289, startPoint y: 78, endPoint x: 229, endPoint y: 70, distance: 60.5
click at [289, 79] on span "Name: Almond flour" at bounding box center [332, 86] width 101 height 15
click at [229, 69] on span "Recipe Setup" at bounding box center [259, 70] width 87 height 22
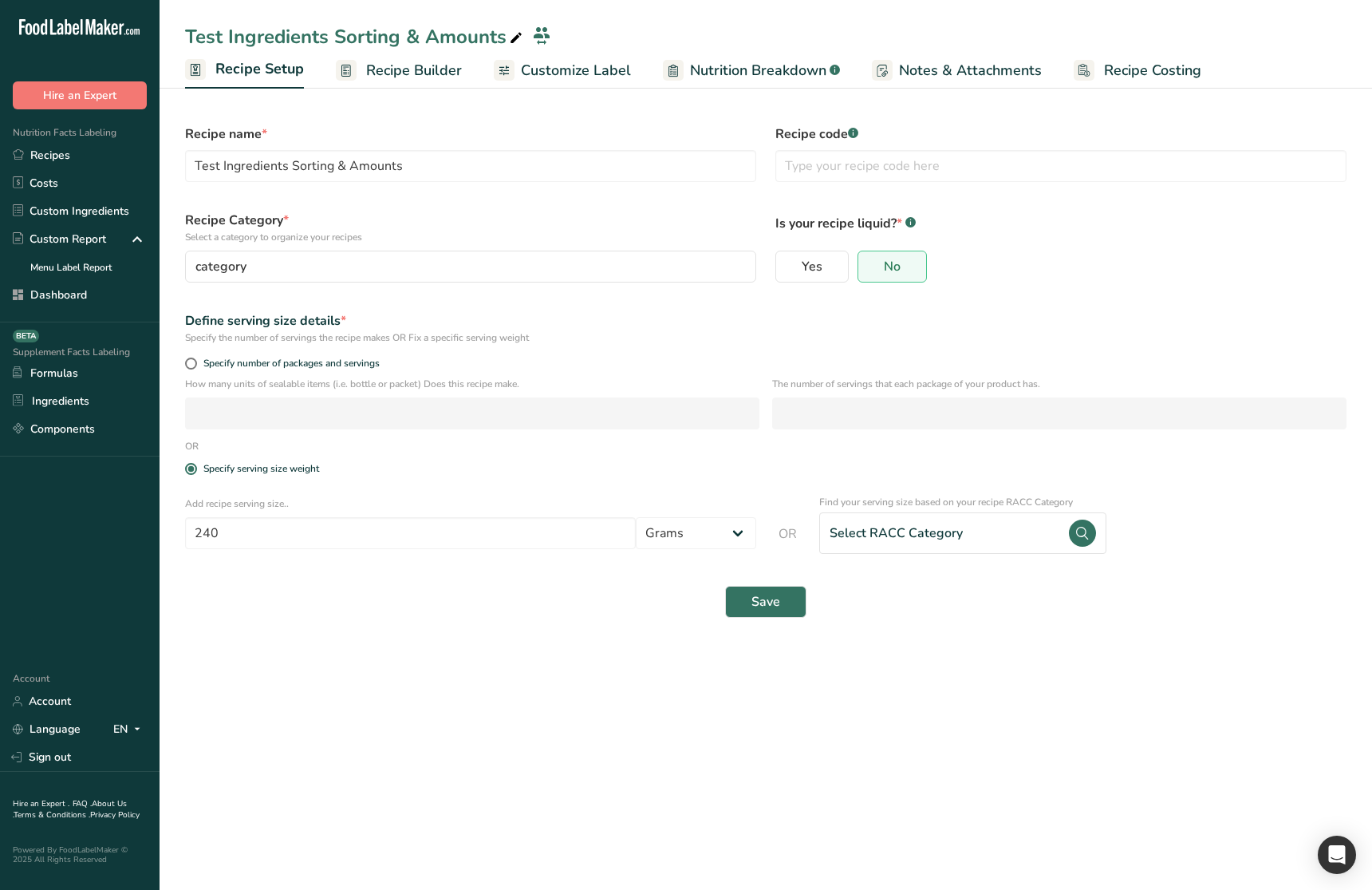
click at [1000, 599] on div "Save" at bounding box center [766, 602] width 1162 height 32
click at [91, 157] on link "Recipes" at bounding box center [80, 155] width 160 height 28
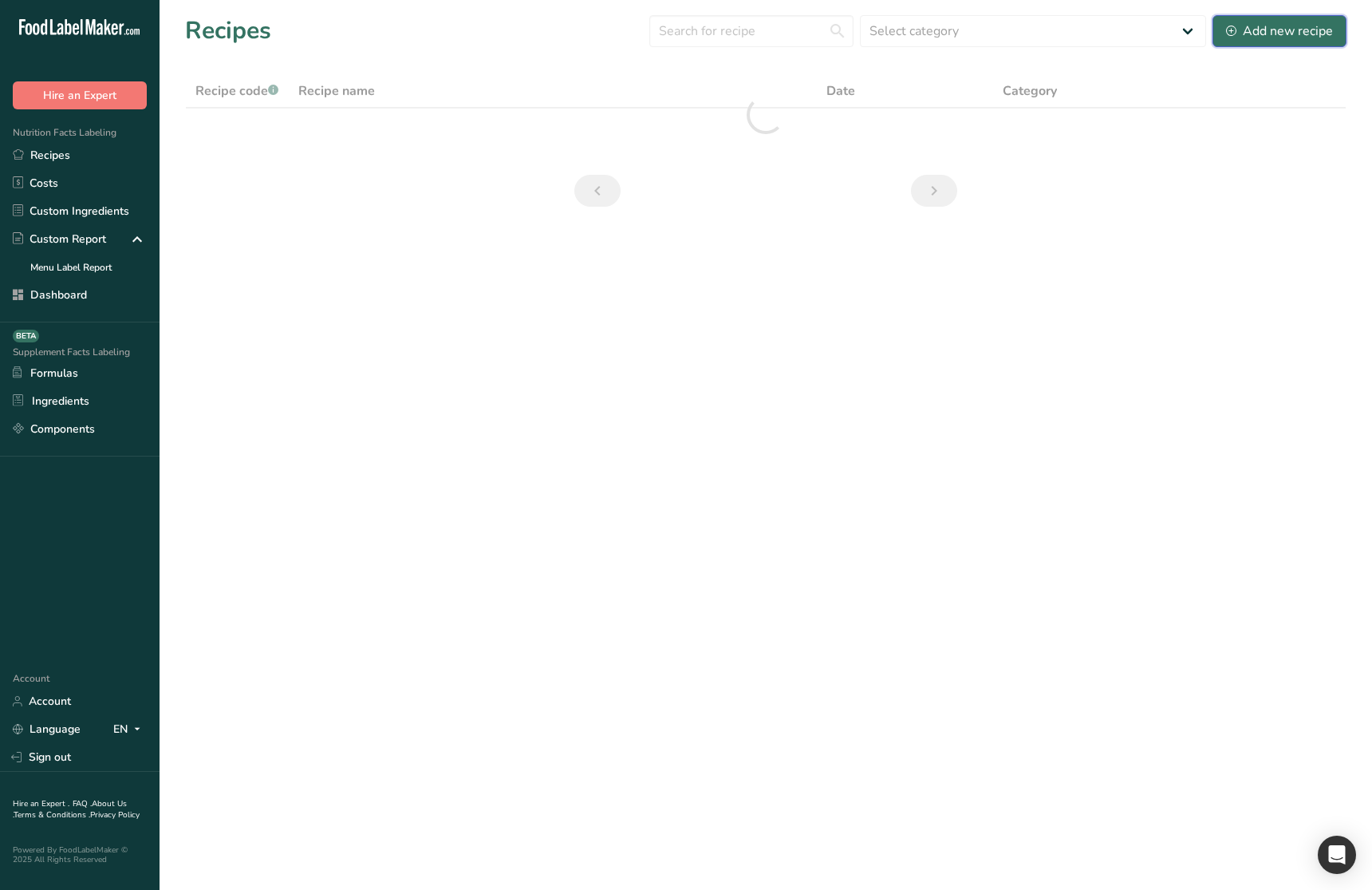
click at [1246, 43] on button "Add new recipe" at bounding box center [1280, 31] width 134 height 32
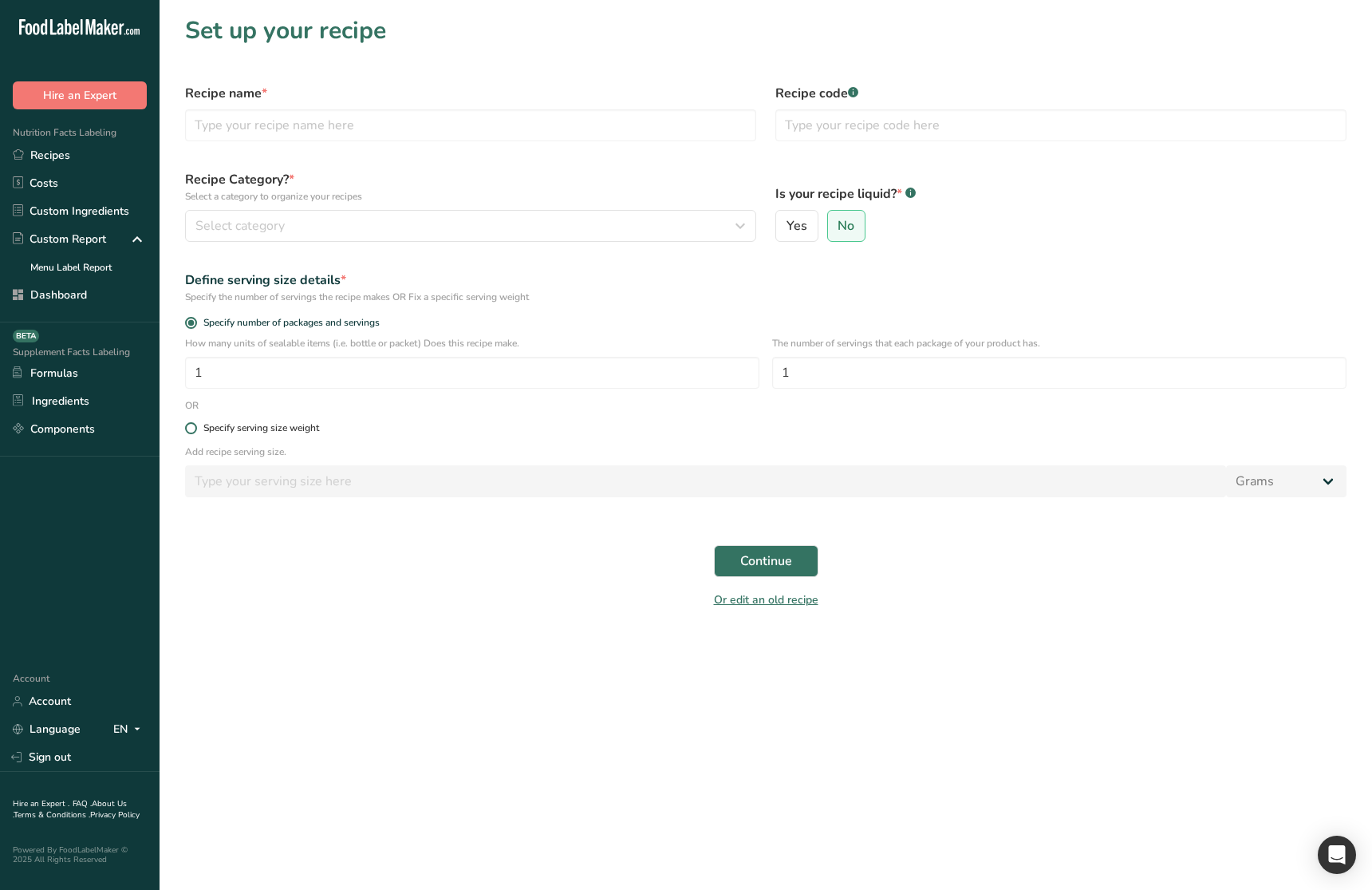
click at [291, 426] on div "Specify serving size weight" at bounding box center [261, 428] width 116 height 12
click at [195, 426] on input "Specify serving size weight" at bounding box center [190, 428] width 10 height 10
radio input "true"
radio input "false"
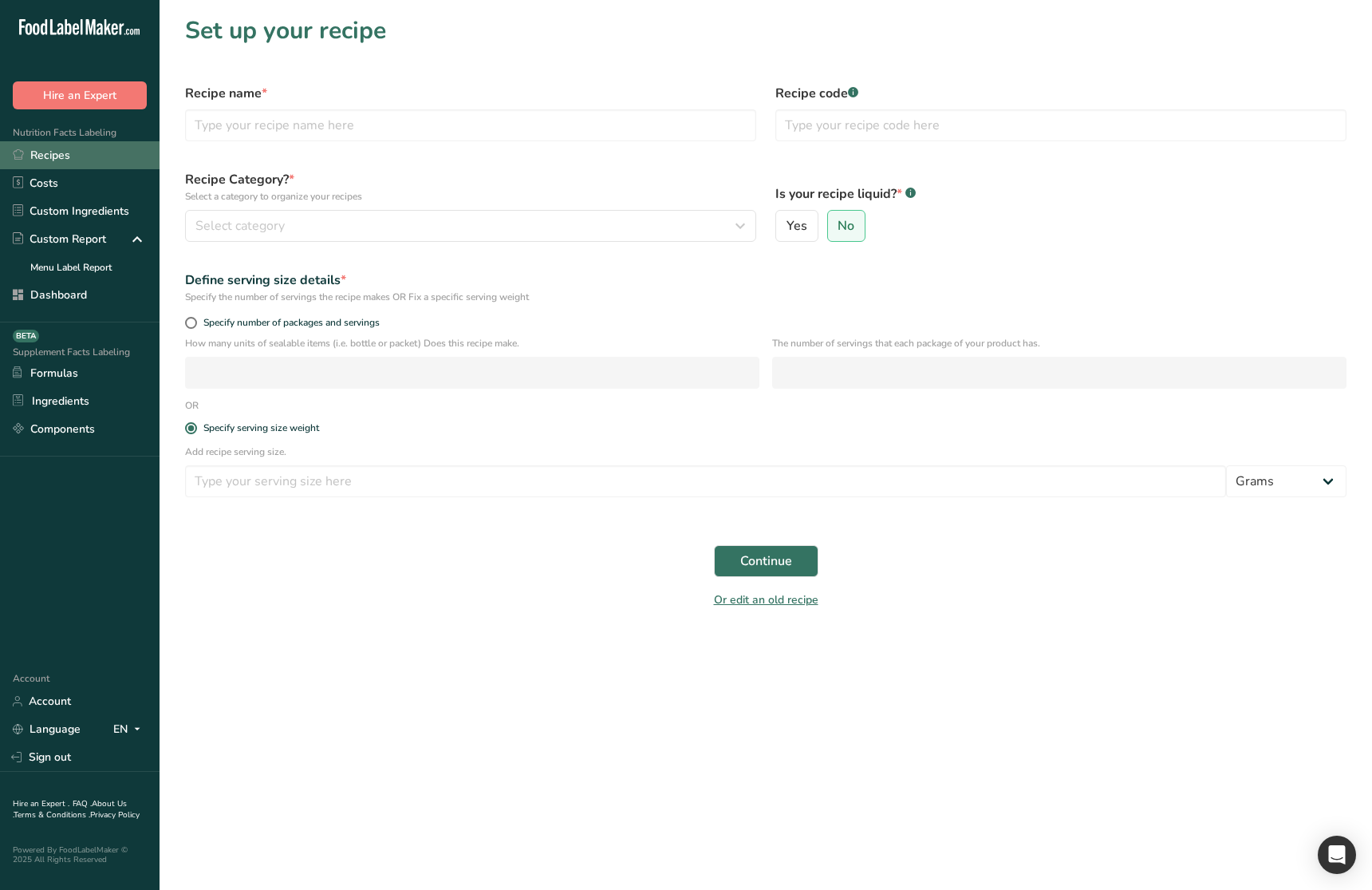
click at [76, 148] on link "Recipes" at bounding box center [80, 155] width 160 height 28
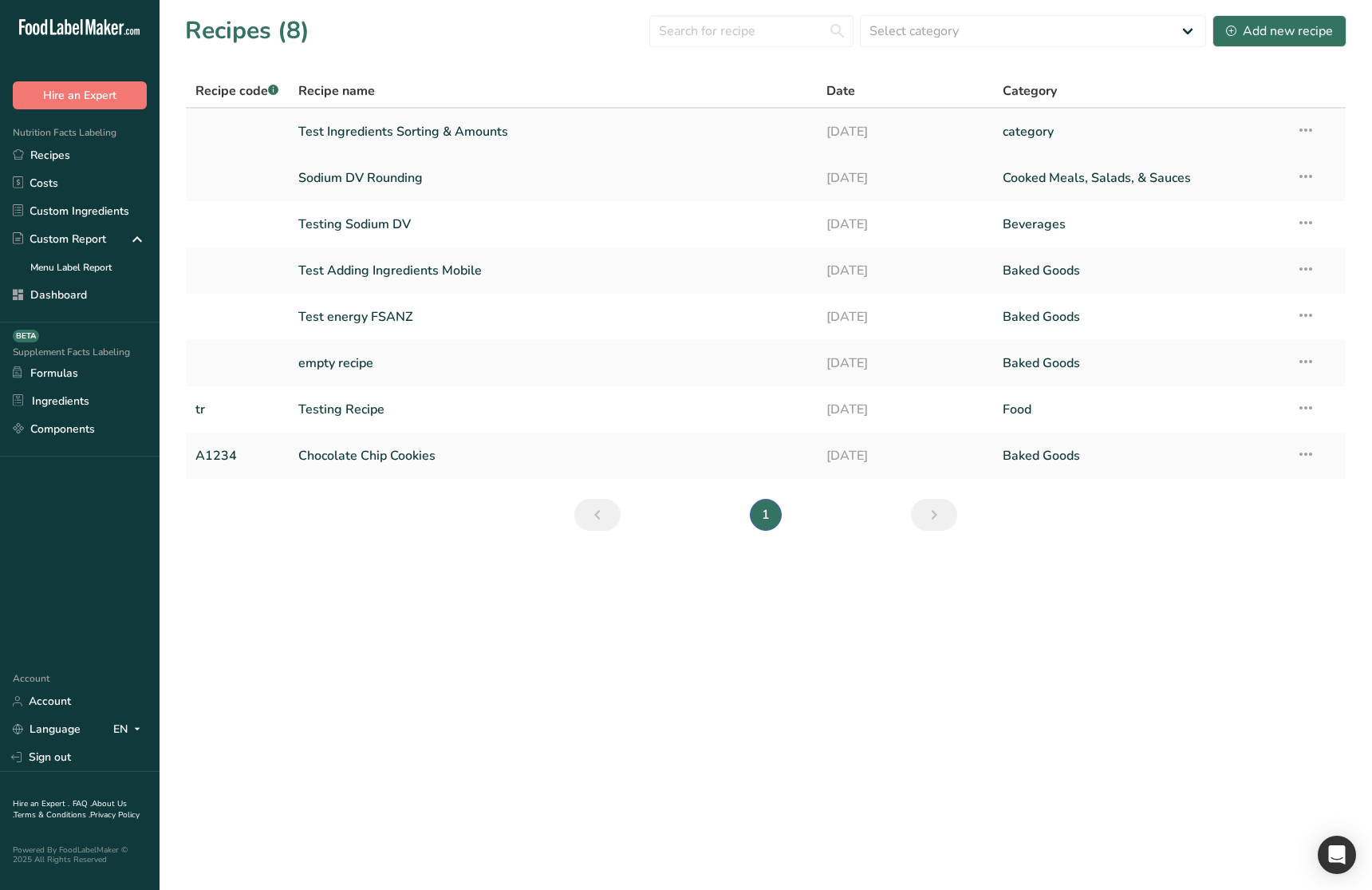
click at [465, 139] on link "Test Ingredients Sorting & Amounts" at bounding box center [552, 131] width 510 height 33
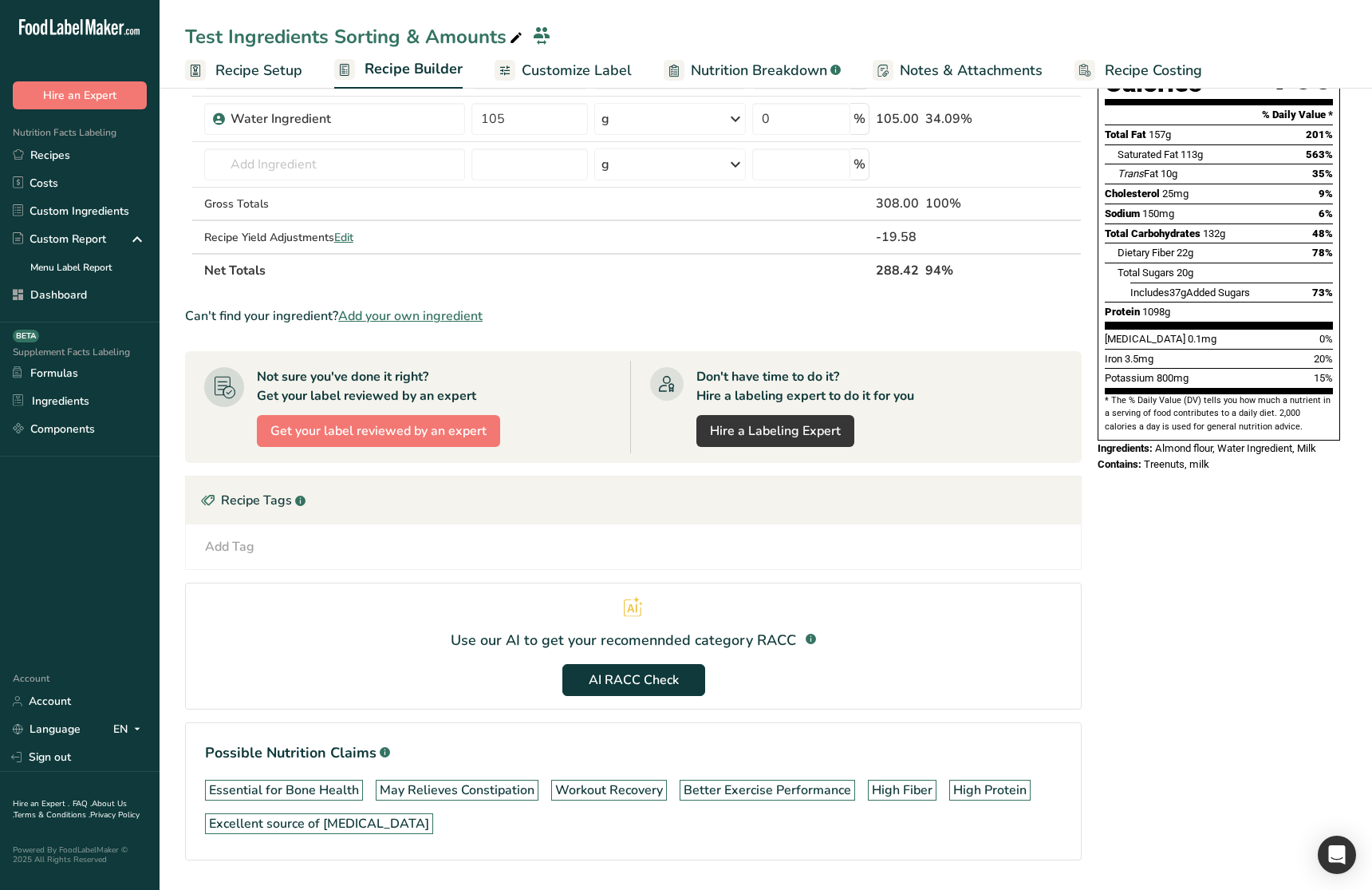
scroll to position [203, 0]
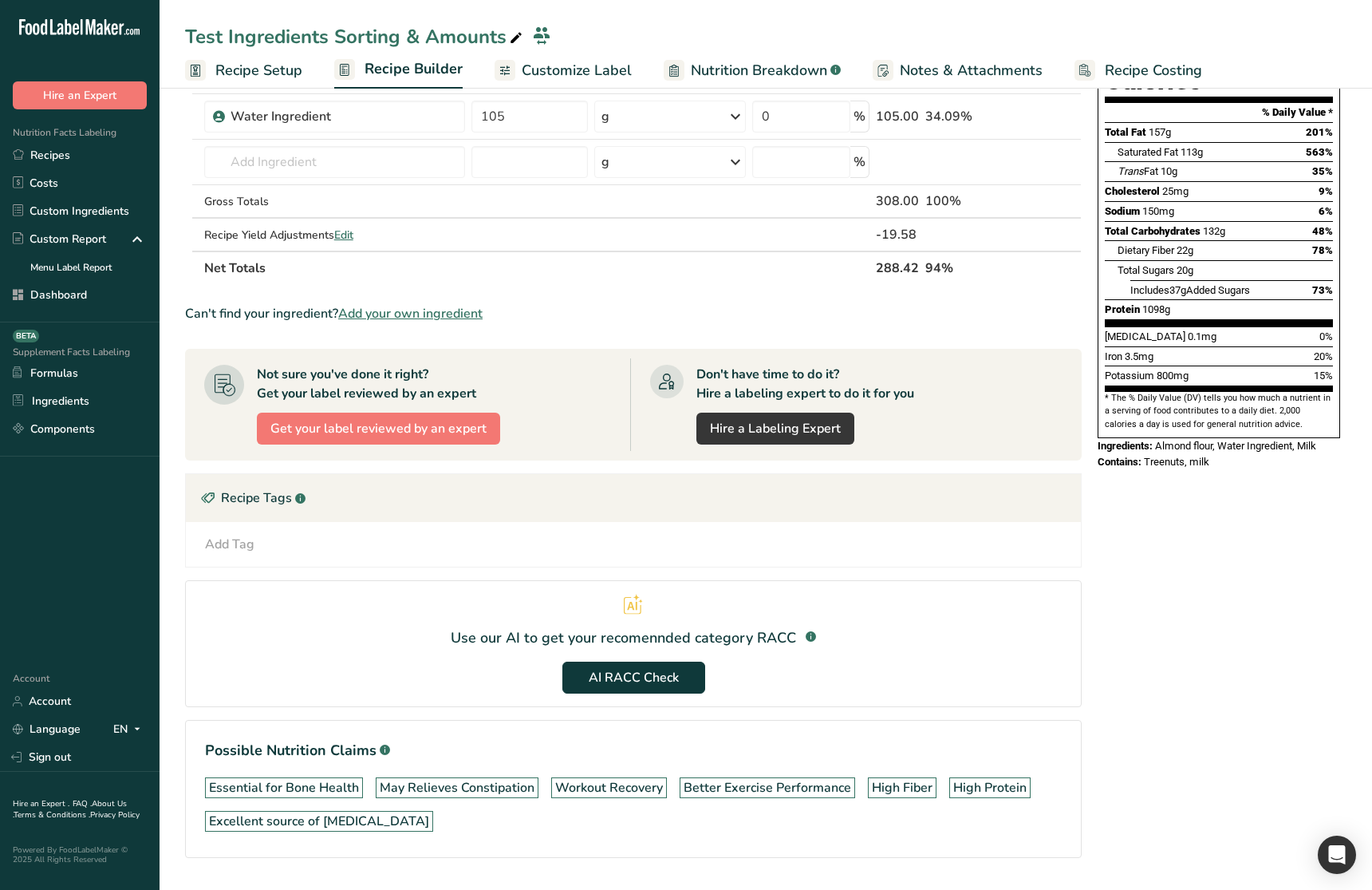
click at [732, 615] on section "Use our AI to get your recomennded category RACC .a-a{fill:#347362;}.b-a{fill:#…" at bounding box center [633, 644] width 897 height 127
click at [590, 679] on span "AI RACC Check" at bounding box center [634, 677] width 90 height 19
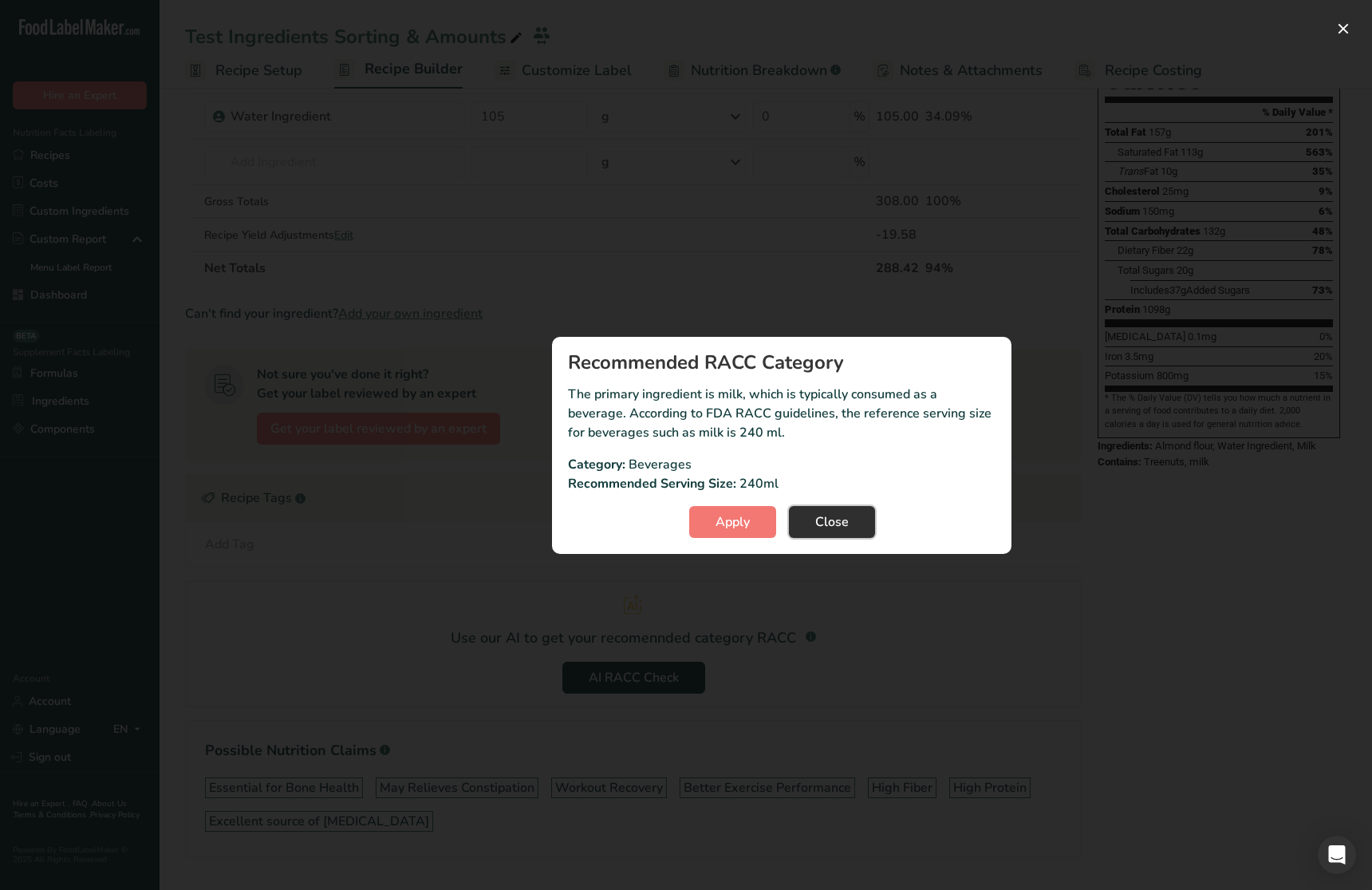
click at [828, 530] on span "Close" at bounding box center [832, 522] width 33 height 19
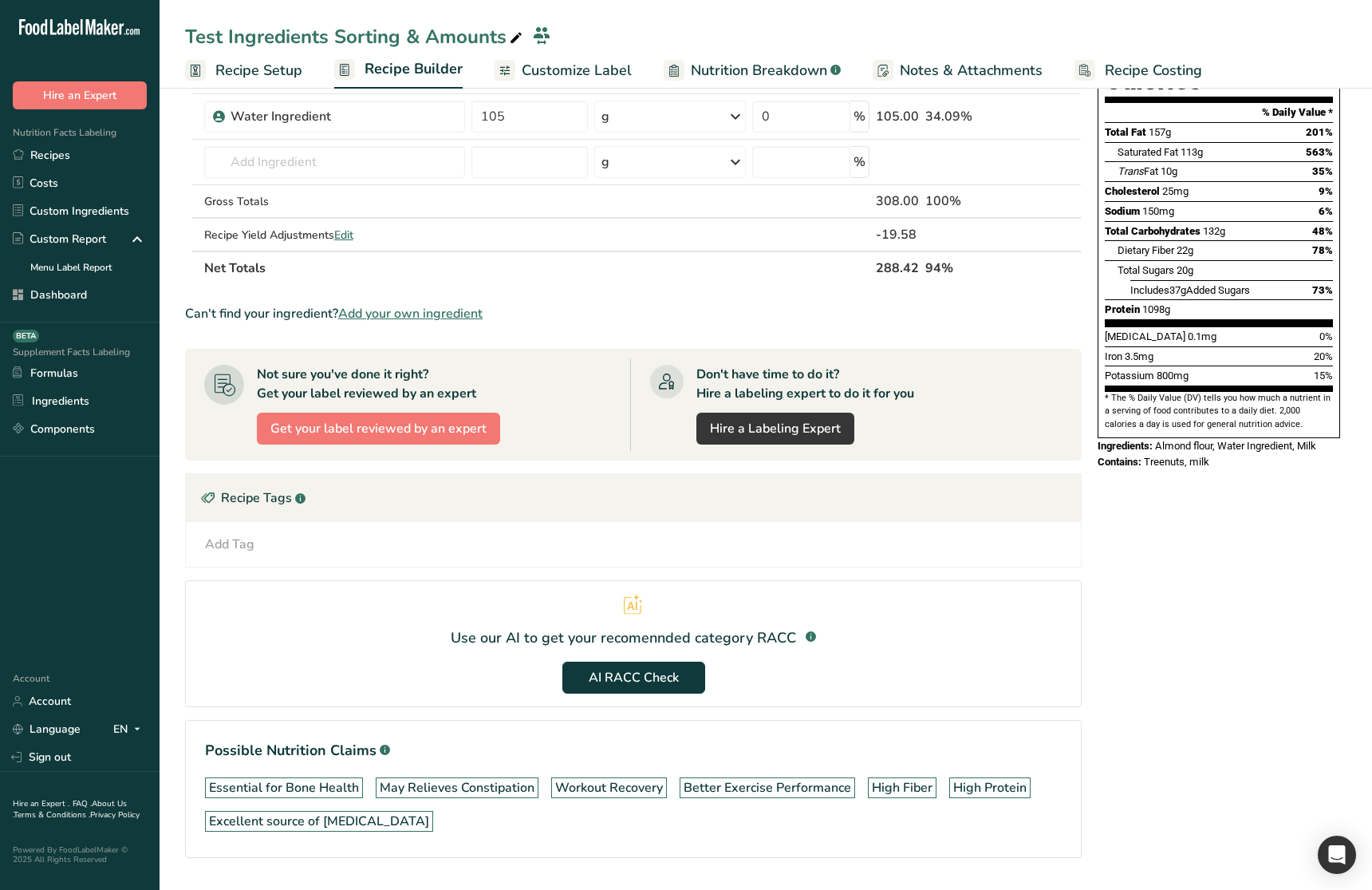
click at [819, 580] on section "Use our AI to get your recomennded category RACC .a-a{fill:#347362;}.b-a{fill:#…" at bounding box center [633, 644] width 897 height 127
click at [643, 665] on button "AI RACC Check" at bounding box center [634, 677] width 143 height 32
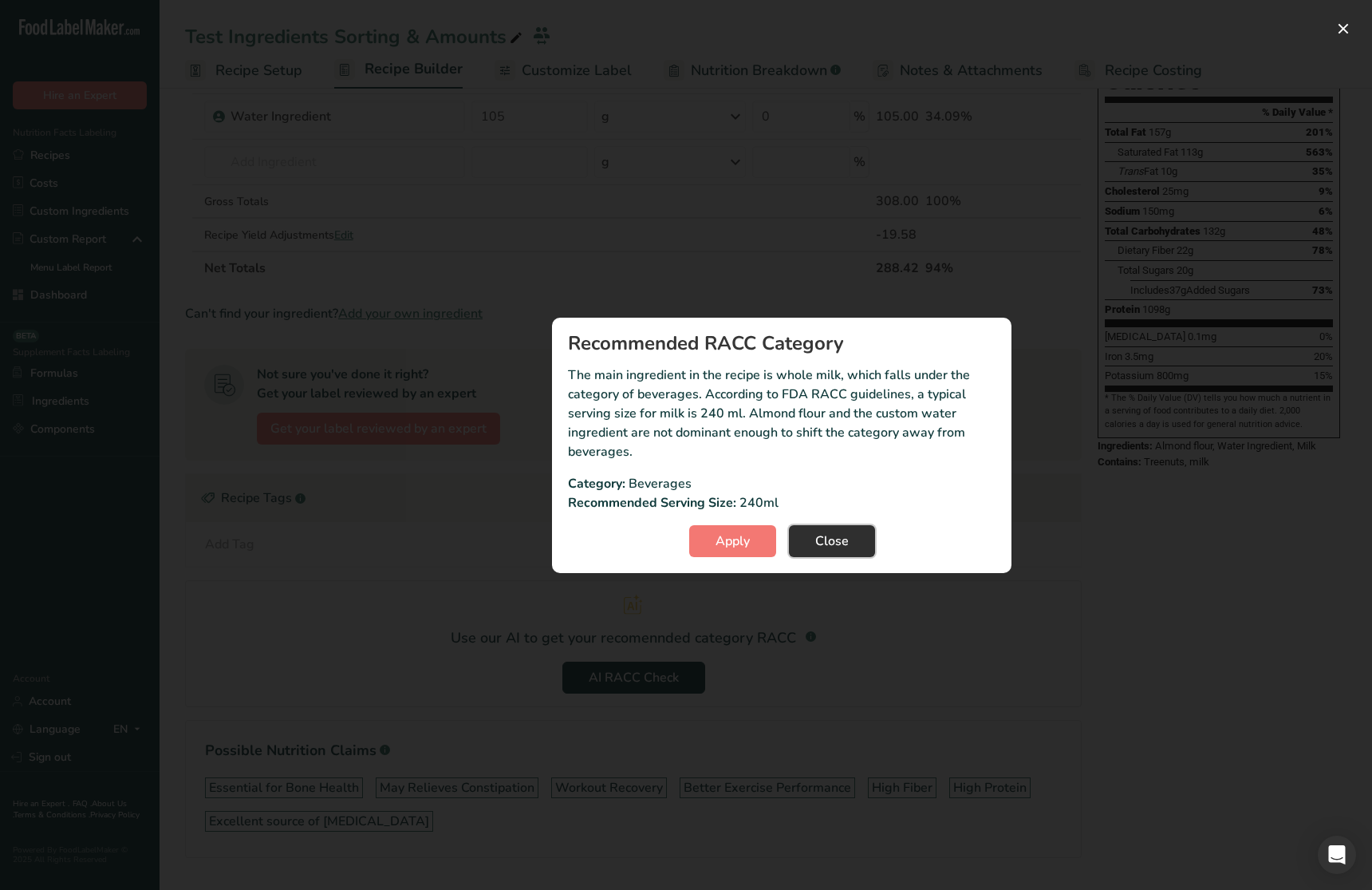
click at [850, 539] on button "Close" at bounding box center [832, 541] width 86 height 32
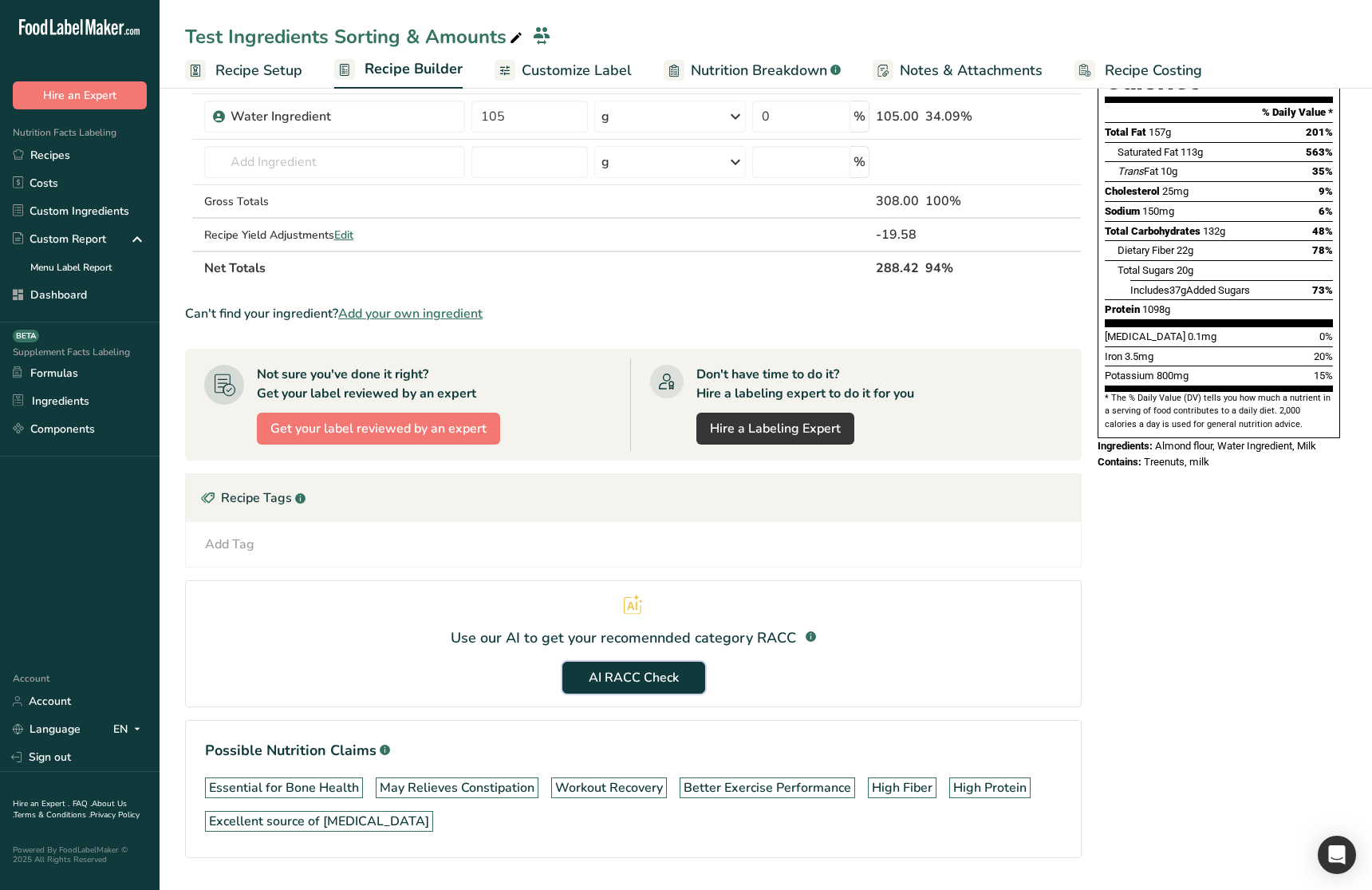
click at [676, 672] on span "AI RACC Check" at bounding box center [634, 677] width 90 height 19
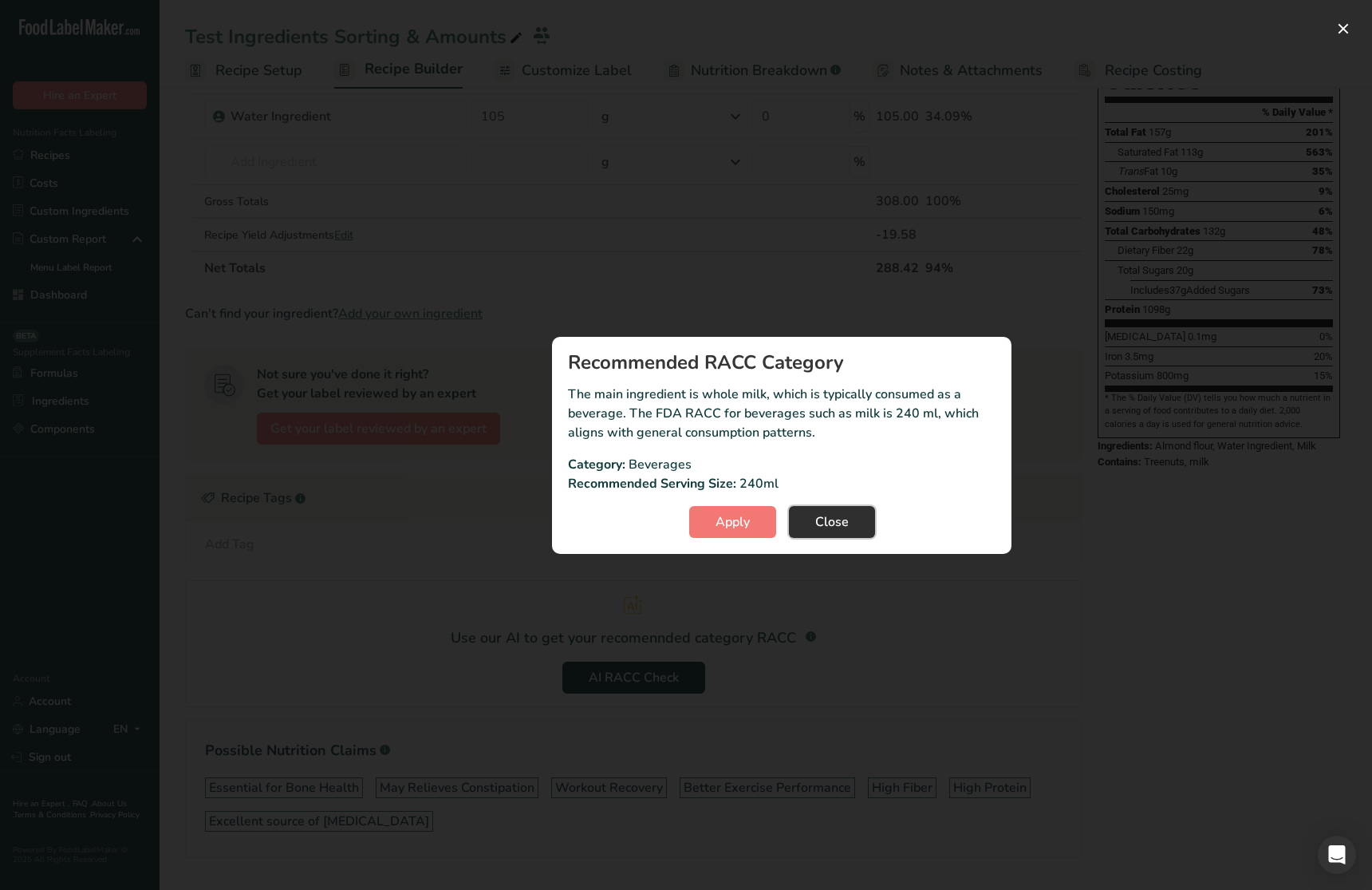
click at [852, 526] on button "Close" at bounding box center [832, 522] width 86 height 32
